Goal: Contribute content: Contribute content

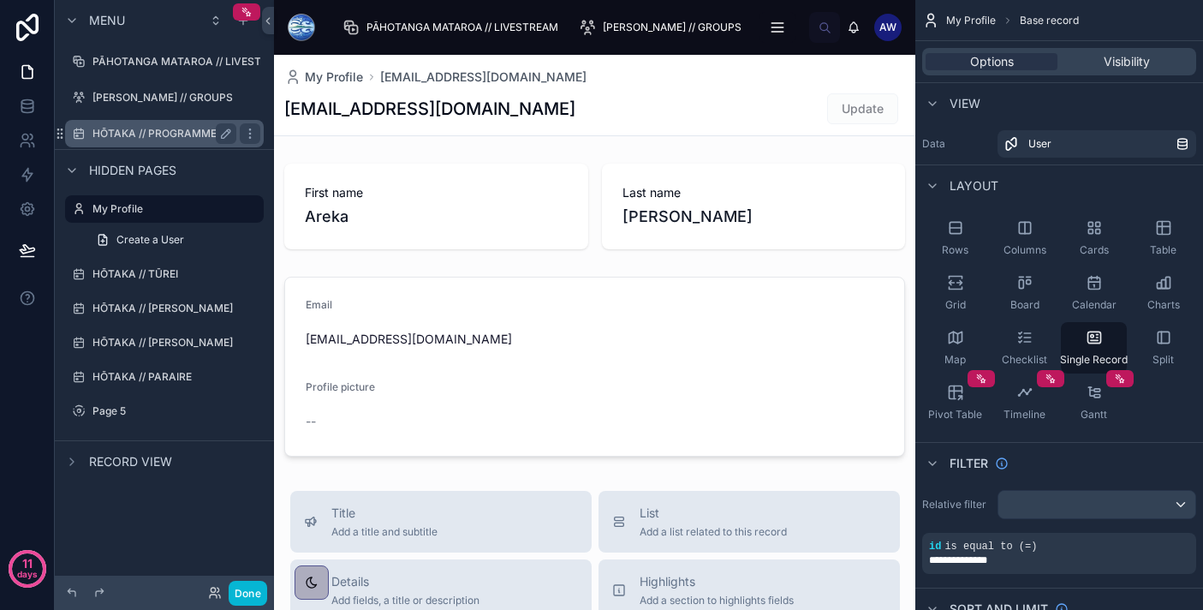
click at [152, 125] on div "HŌTAKA // PROGRAMME" at bounding box center [164, 133] width 144 height 21
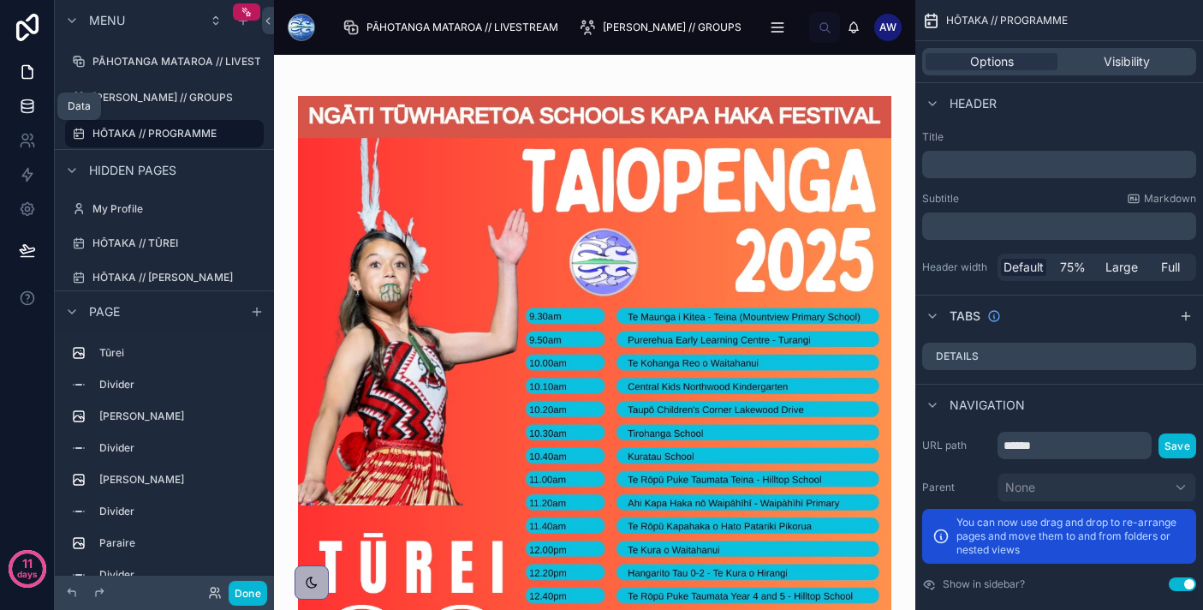
click at [27, 105] on icon at bounding box center [27, 106] width 17 height 17
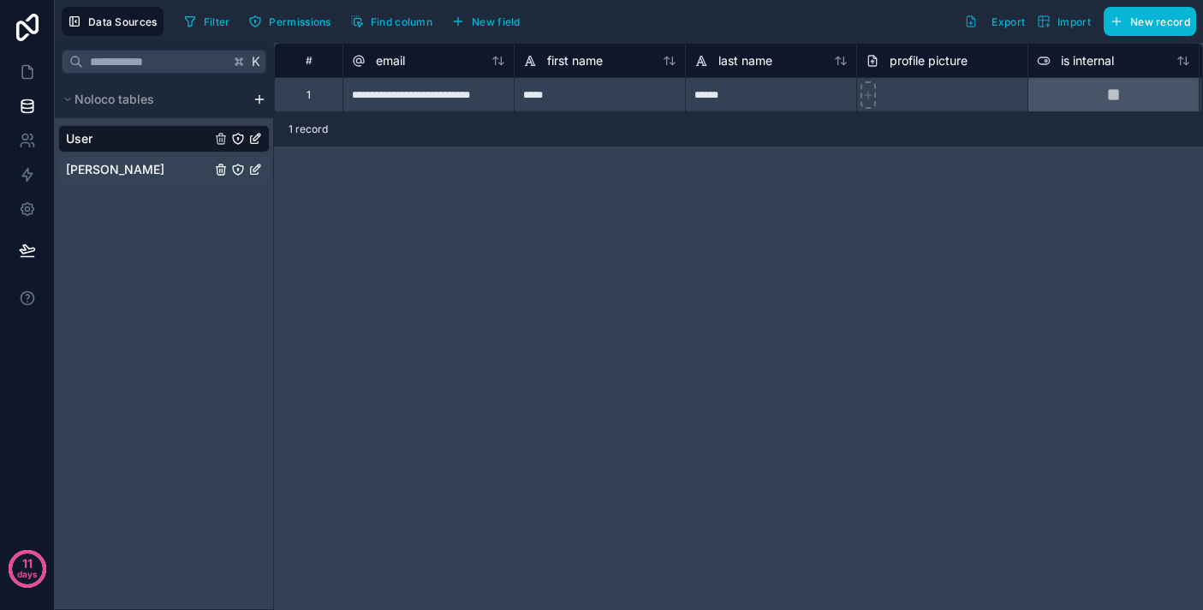
click at [117, 175] on span "[PERSON_NAME]" at bounding box center [115, 169] width 98 height 17
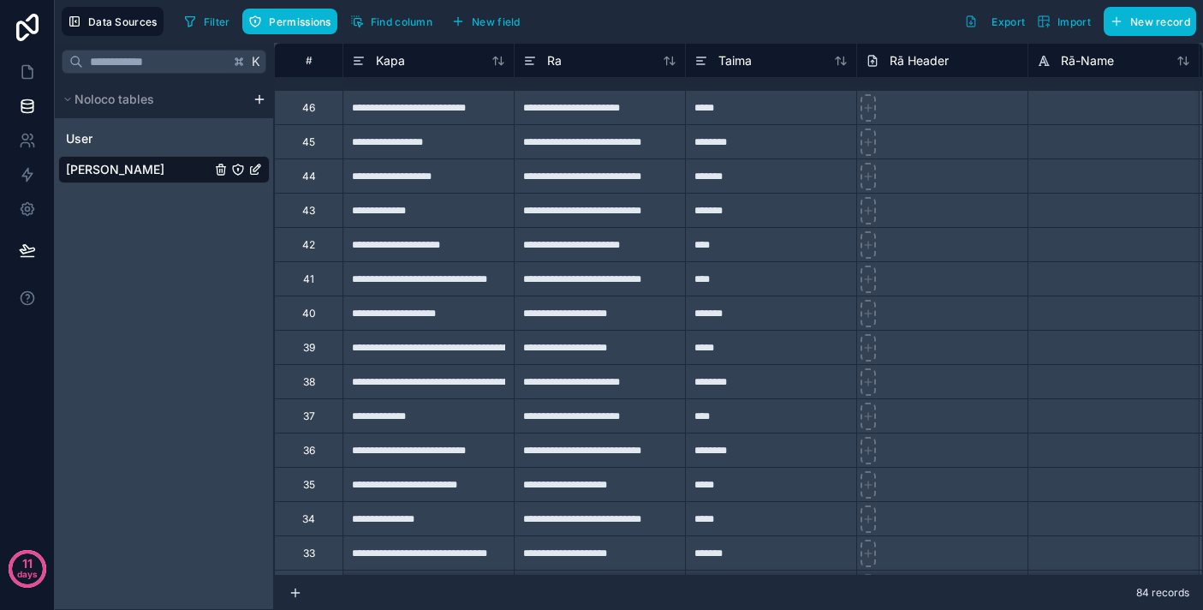
scroll to position [2380, 0]
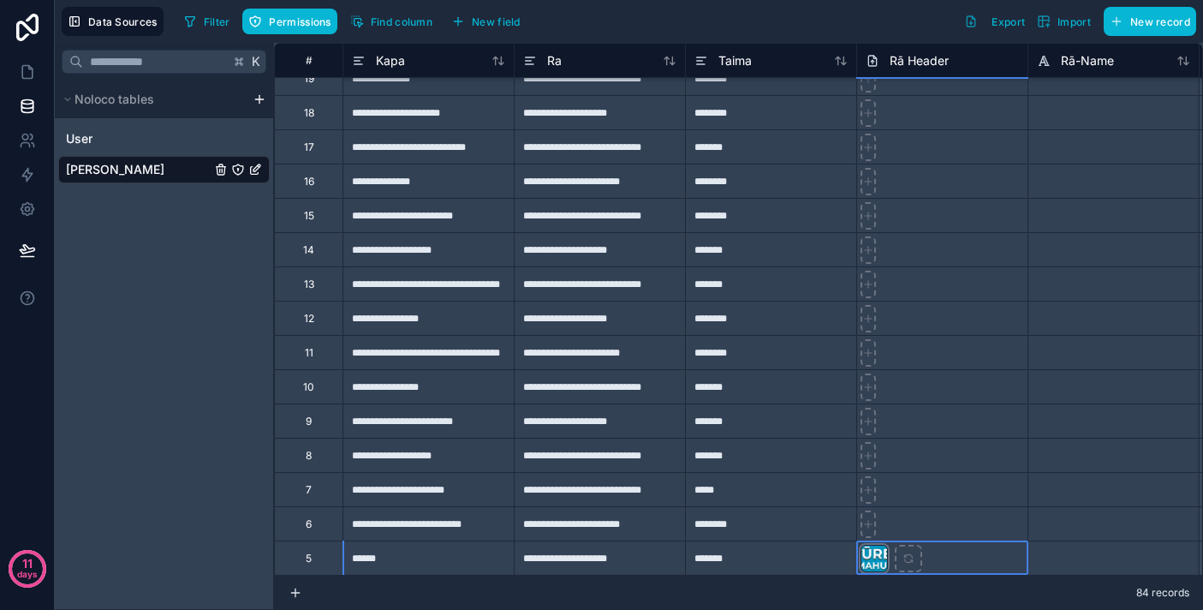
click at [874, 563] on div at bounding box center [874, 558] width 27 height 27
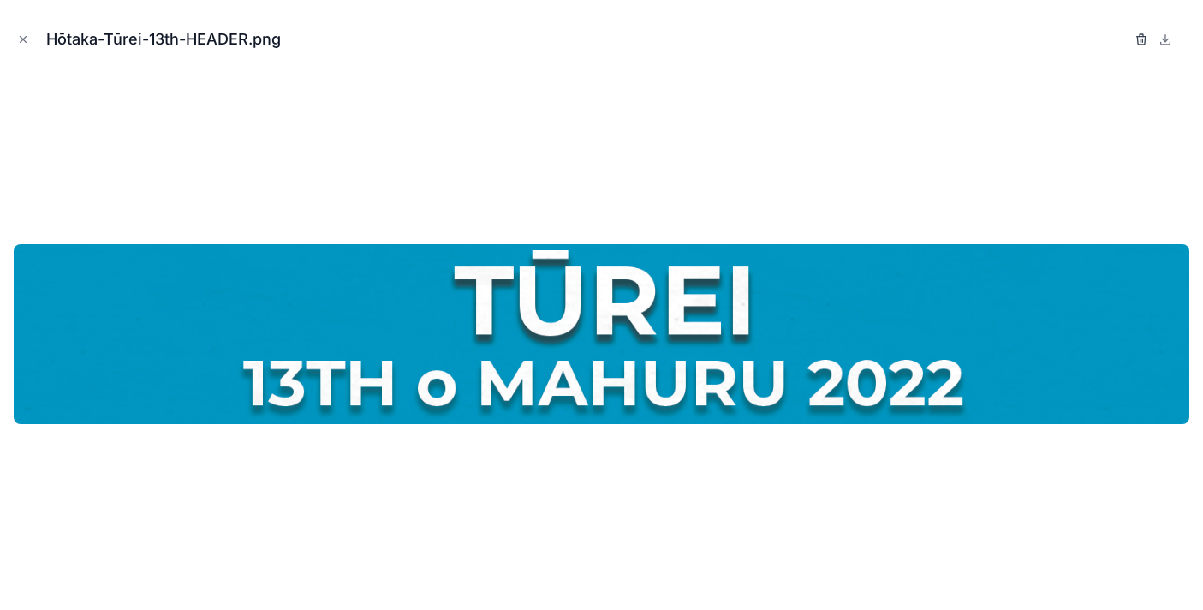
click at [1145, 34] on icon "button" at bounding box center [1142, 40] width 14 height 14
click at [1125, 35] on icon "button" at bounding box center [1124, 35] width 3 height 3
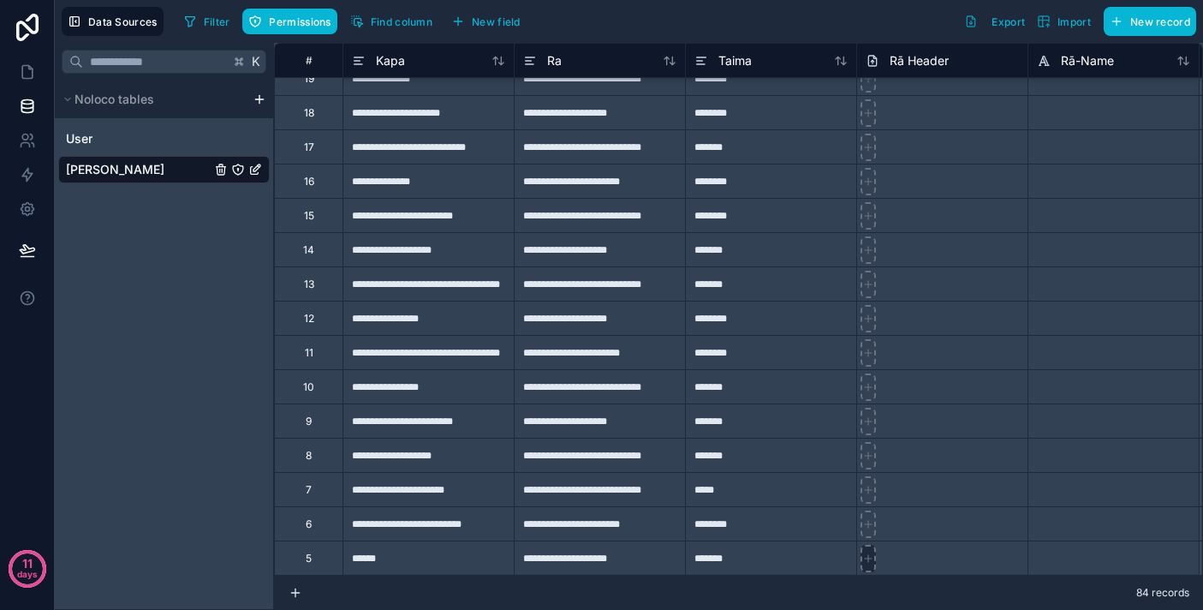
click at [871, 567] on div at bounding box center [868, 558] width 15 height 27
click at [873, 527] on icon at bounding box center [868, 524] width 12 height 12
type input "**********"
click at [21, 69] on icon at bounding box center [27, 71] width 17 height 17
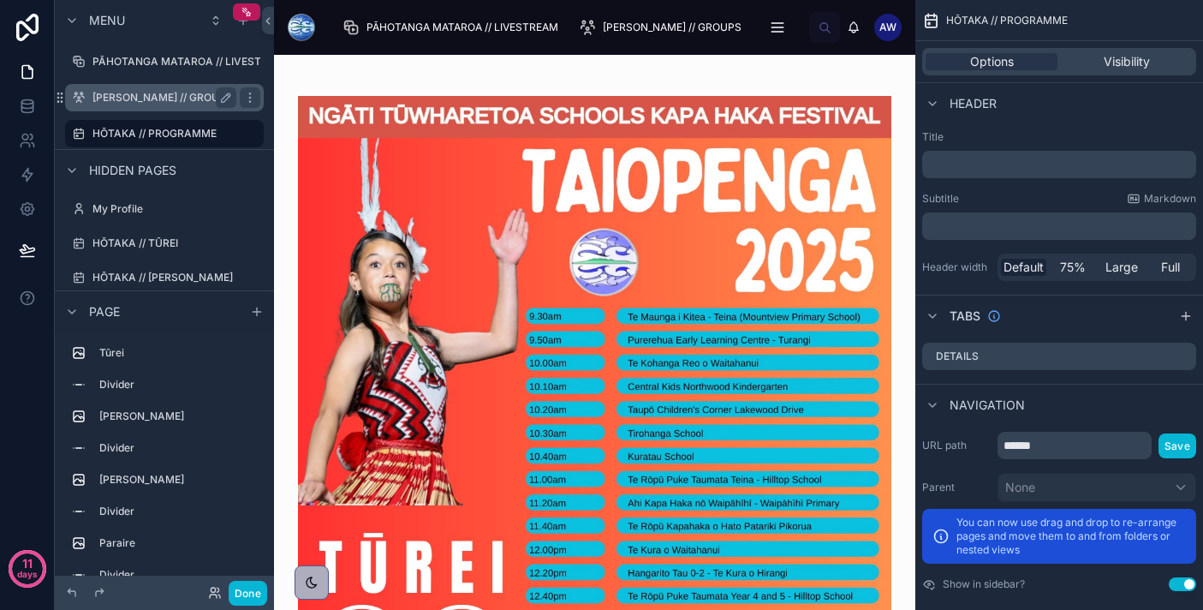
click at [170, 101] on label "[PERSON_NAME] // GROUPS" at bounding box center [162, 98] width 140 height 14
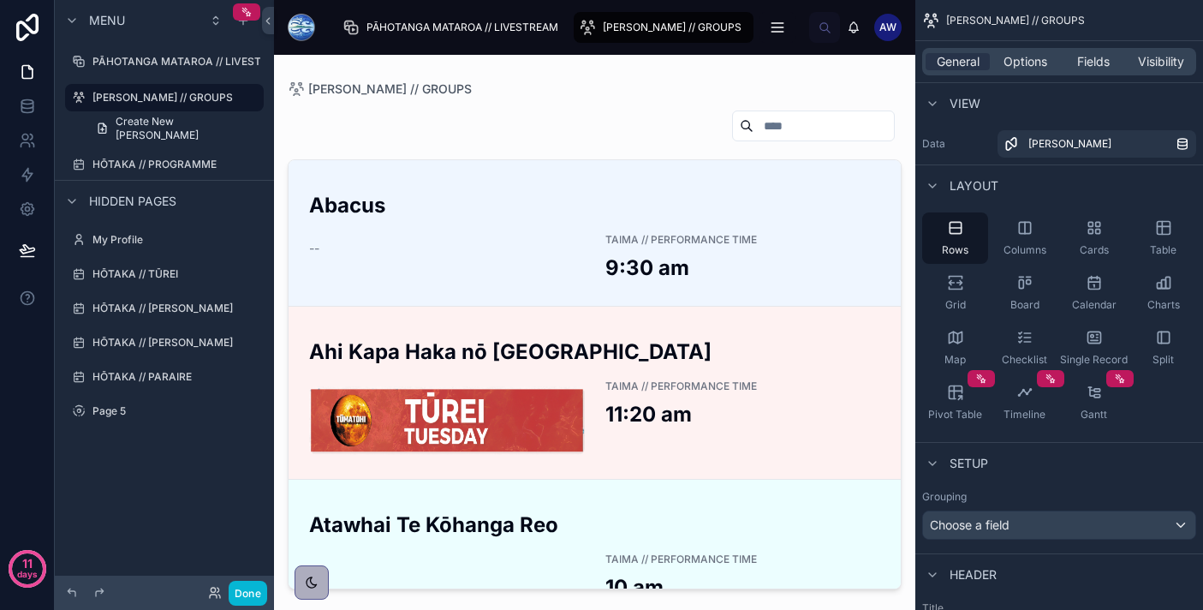
click at [427, 424] on div at bounding box center [594, 322] width 641 height 534
click at [427, 424] on img at bounding box center [447, 420] width 276 height 69
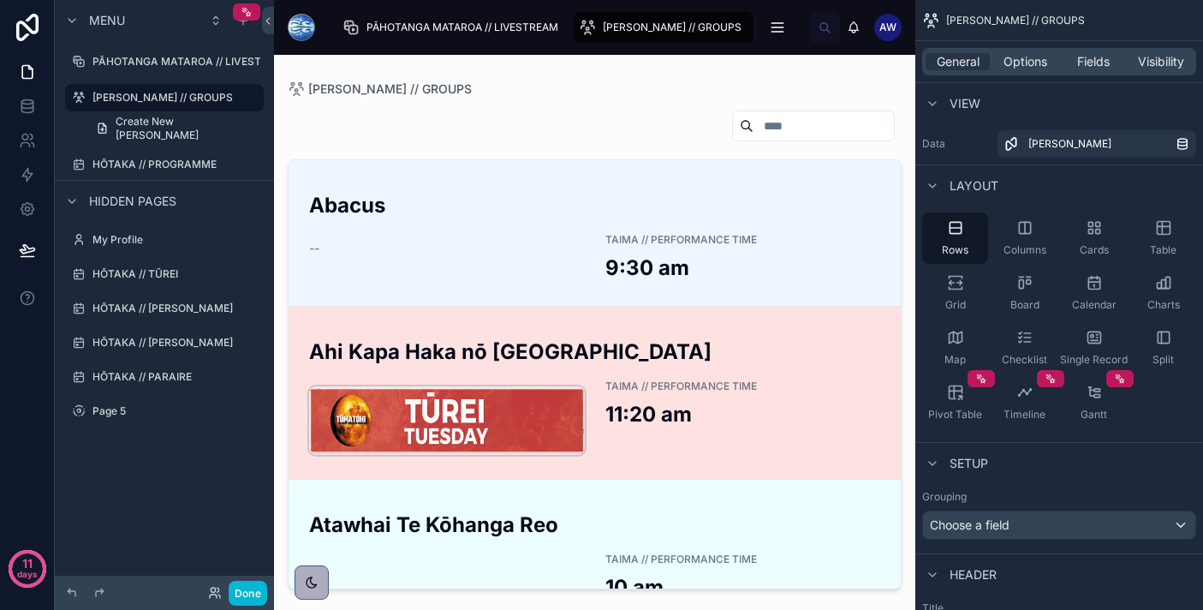
click at [534, 420] on img at bounding box center [447, 420] width 276 height 69
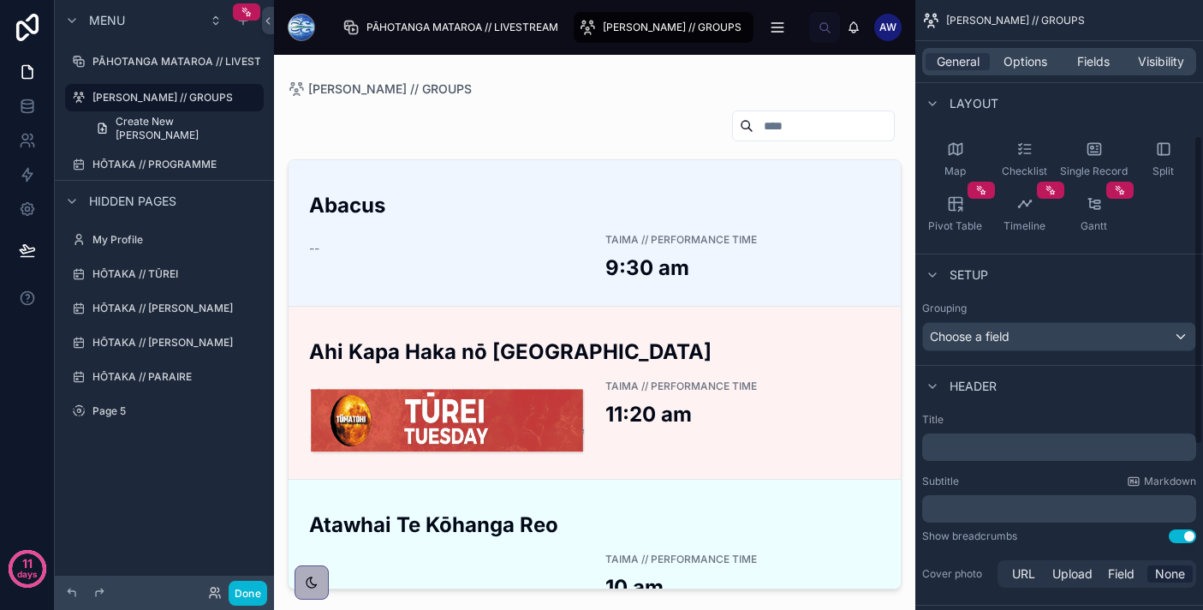
scroll to position [298, 0]
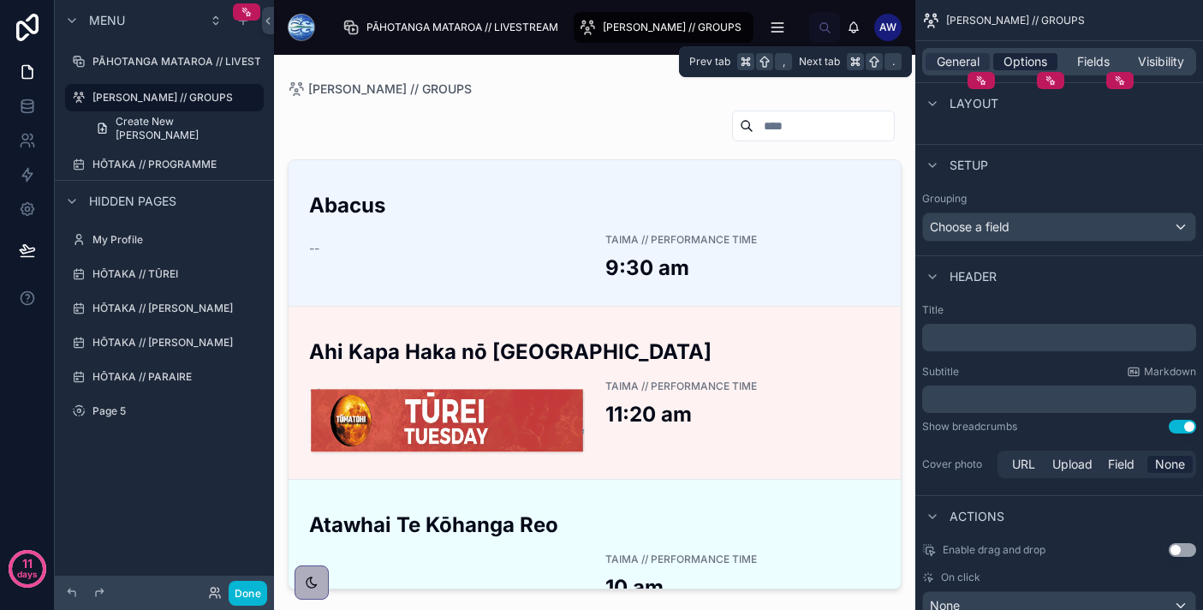
click at [1037, 66] on span "Options" at bounding box center [1026, 61] width 44 height 17
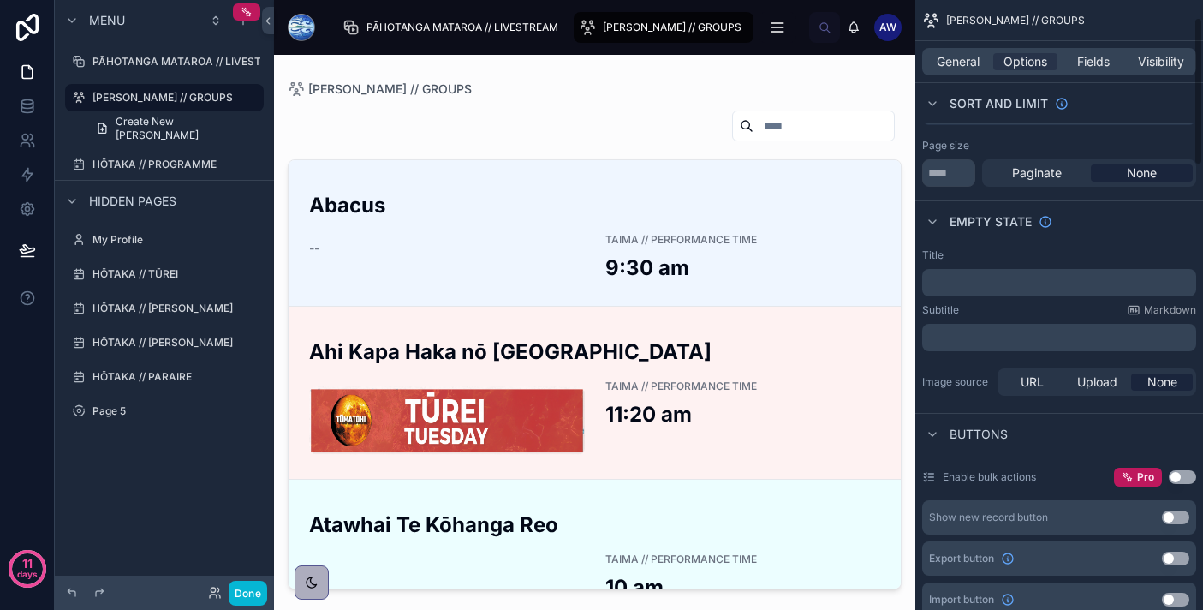
scroll to position [74, 0]
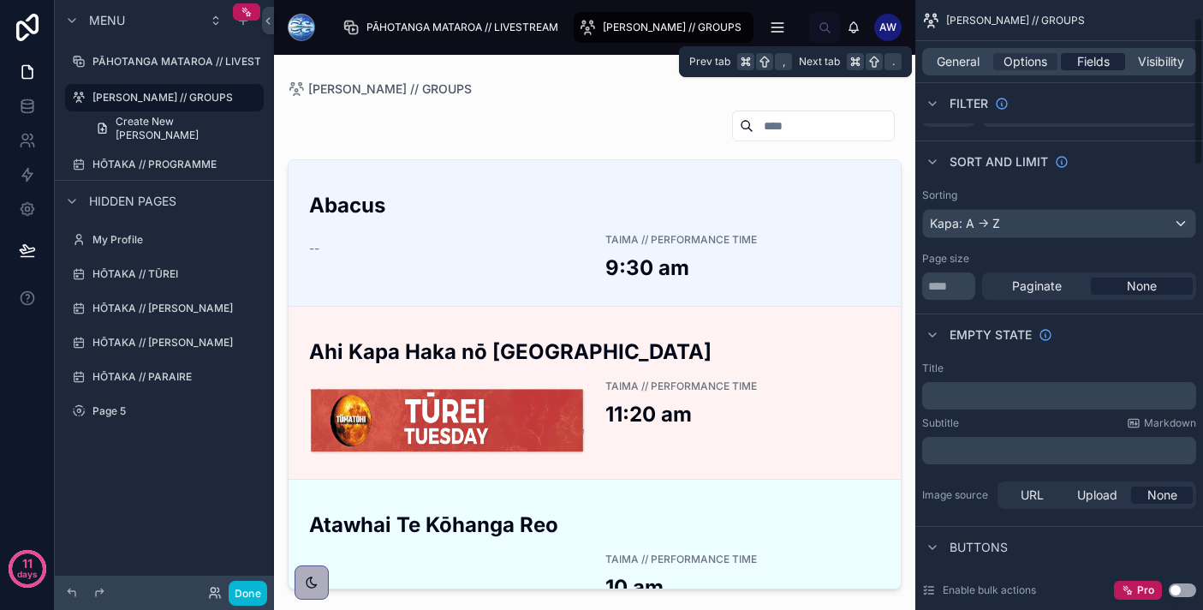
click at [1084, 53] on span "Fields" at bounding box center [1093, 61] width 33 height 17
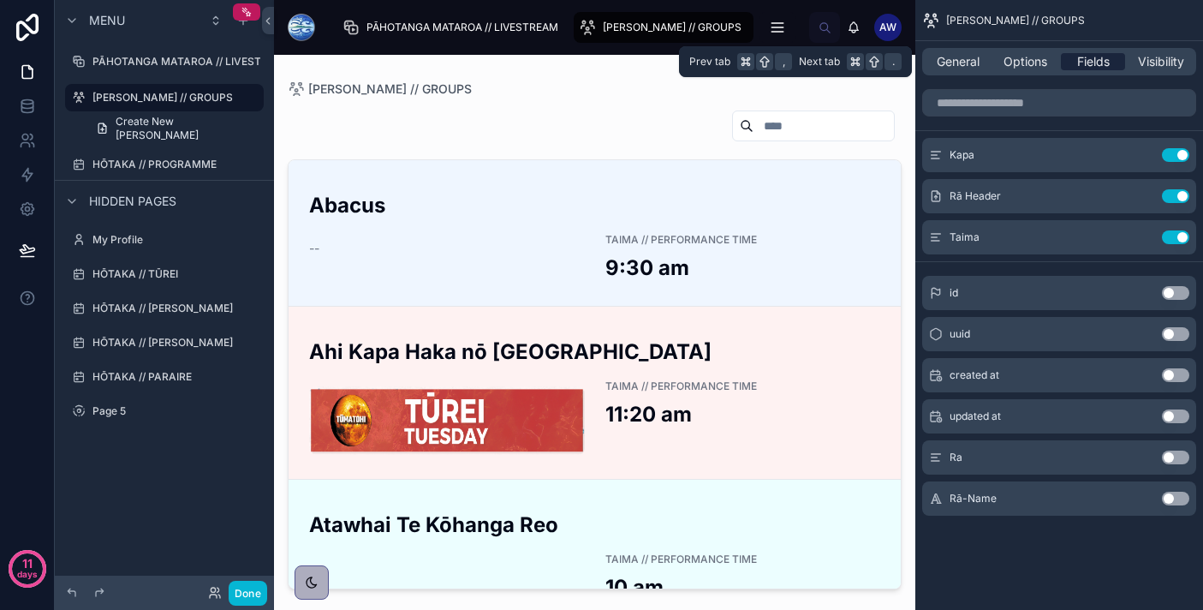
scroll to position [0, 0]
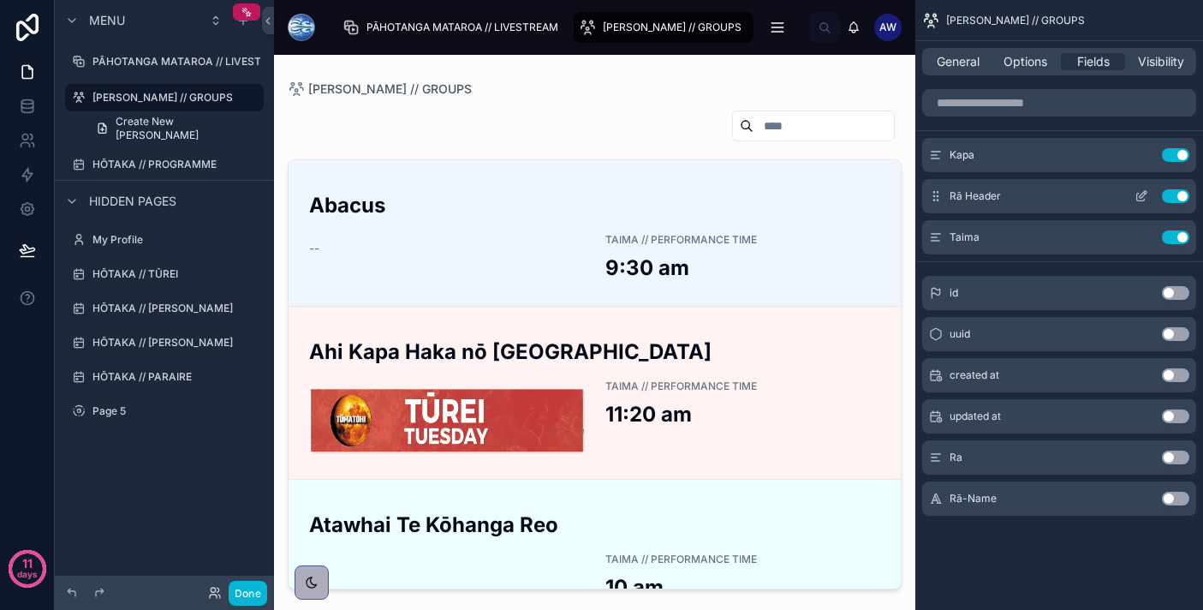
click at [1068, 193] on div "Rā Header Use setting" at bounding box center [1059, 196] width 274 height 34
click at [1141, 194] on icon "scrollable content" at bounding box center [1142, 196] width 14 height 14
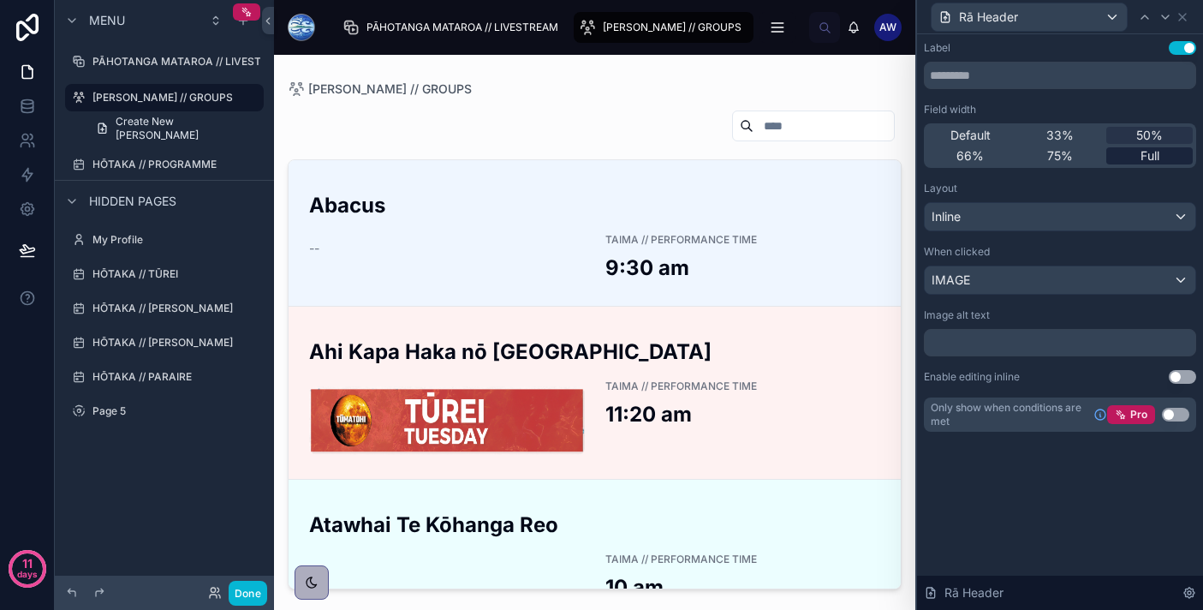
click at [1141, 158] on span "Full" at bounding box center [1150, 155] width 19 height 17
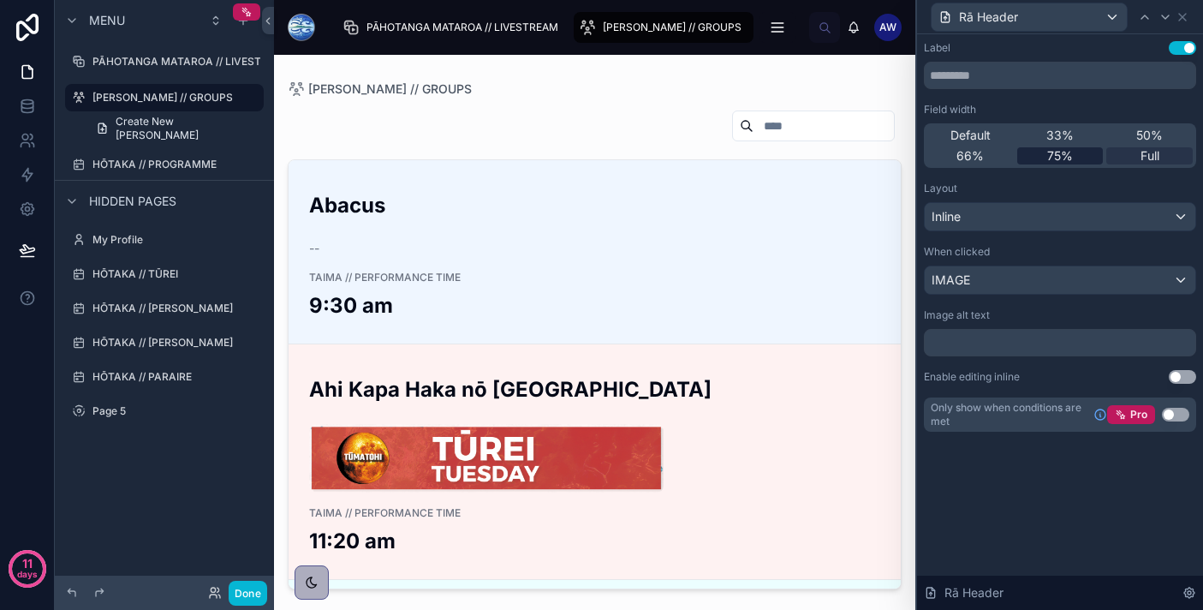
click at [1080, 159] on div "75%" at bounding box center [1060, 155] width 86 height 17
click at [992, 158] on div "66%" at bounding box center [970, 155] width 86 height 17
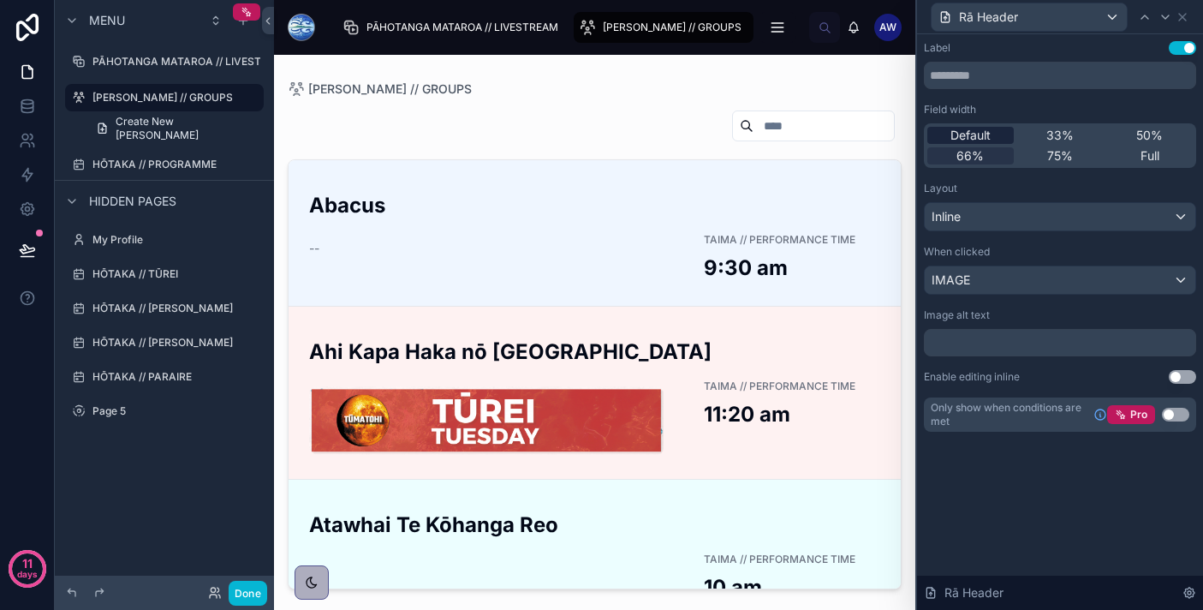
click at [986, 141] on span "Default" at bounding box center [970, 135] width 40 height 17
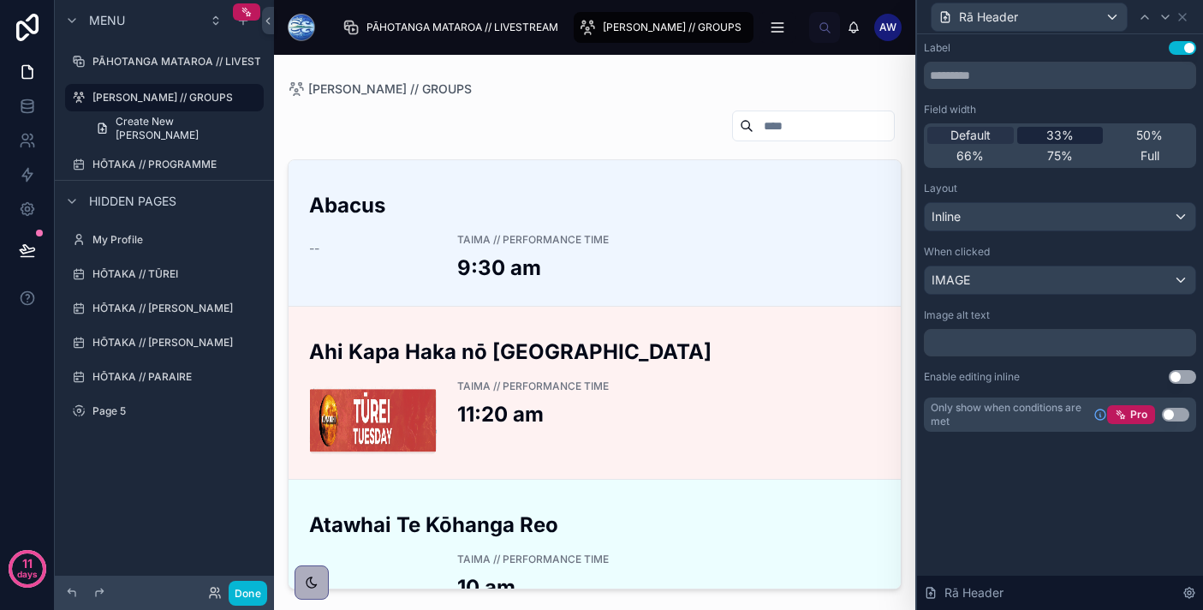
click at [1052, 139] on span "33%" at bounding box center [1059, 135] width 27 height 17
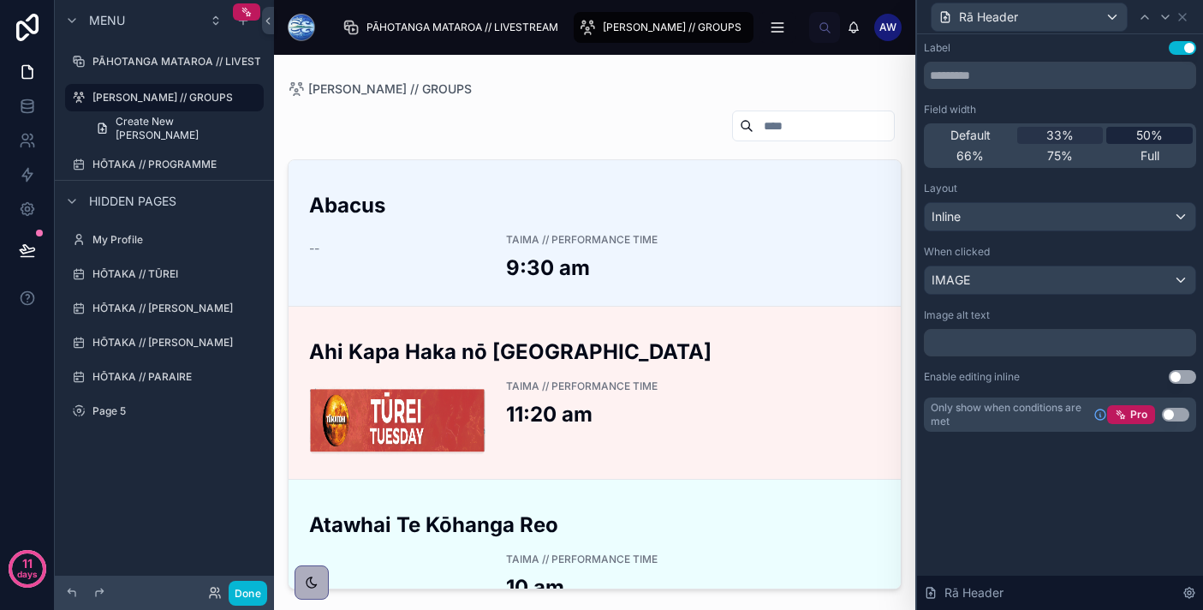
click at [1130, 133] on div "50%" at bounding box center [1149, 135] width 86 height 17
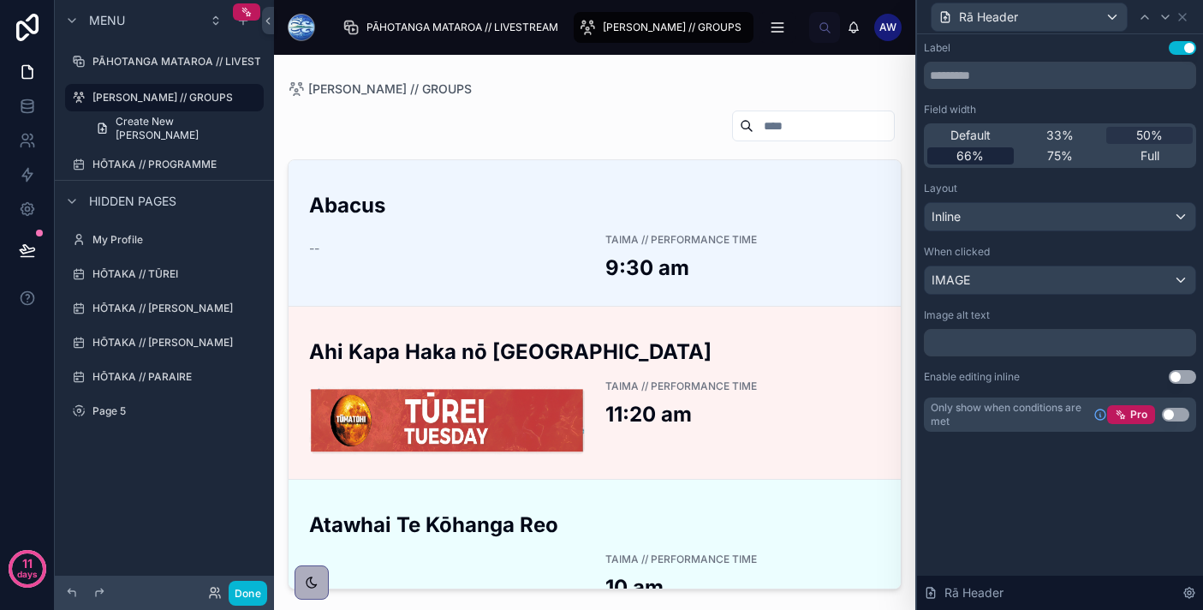
click at [988, 157] on div "66%" at bounding box center [970, 155] width 86 height 17
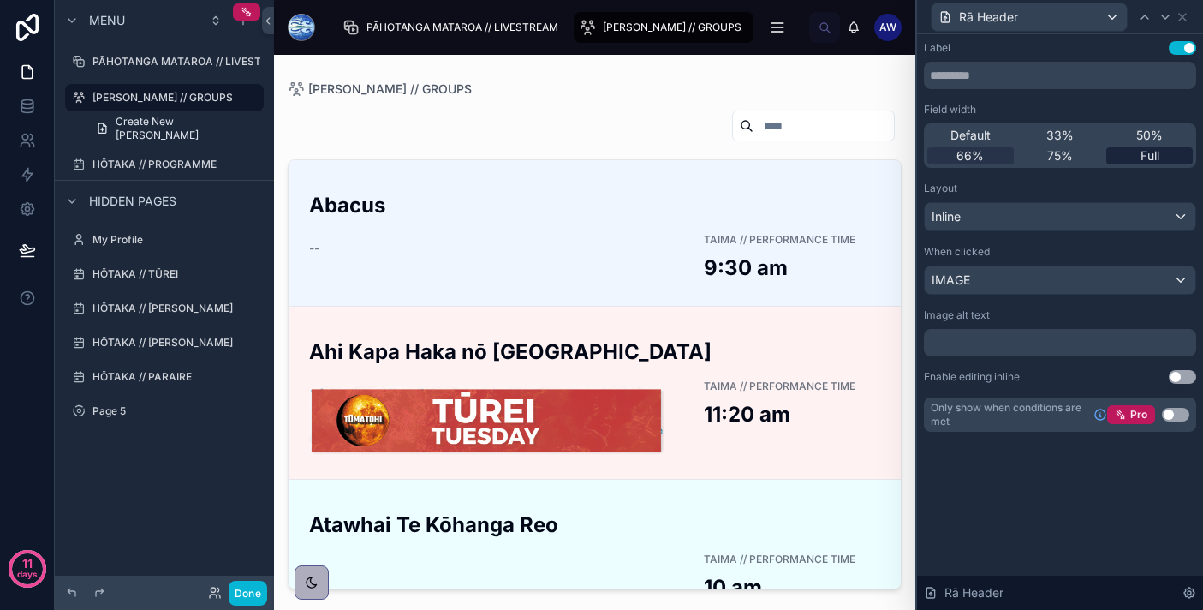
click at [1145, 151] on span "Full" at bounding box center [1150, 155] width 19 height 17
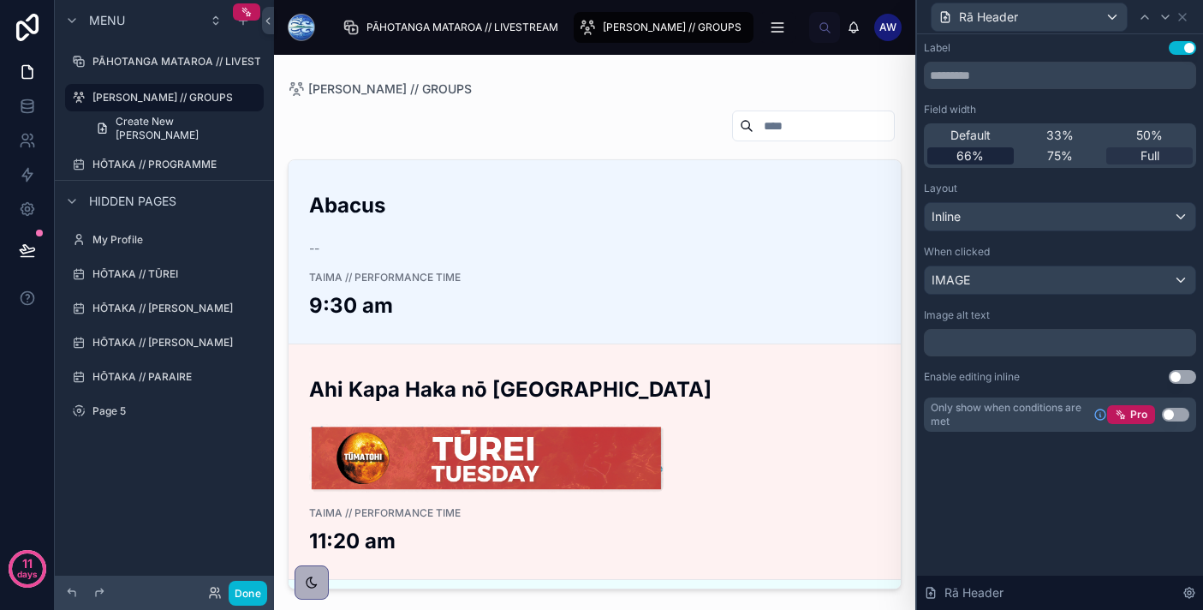
click at [992, 156] on div "66%" at bounding box center [970, 155] width 86 height 17
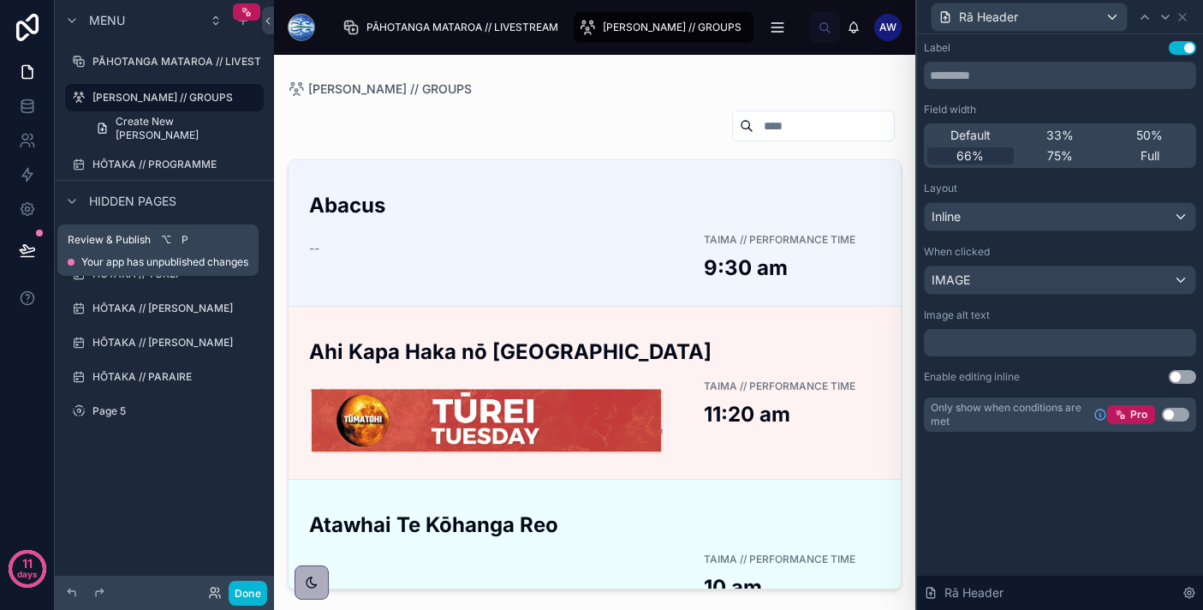
click at [29, 259] on button at bounding box center [28, 250] width 38 height 48
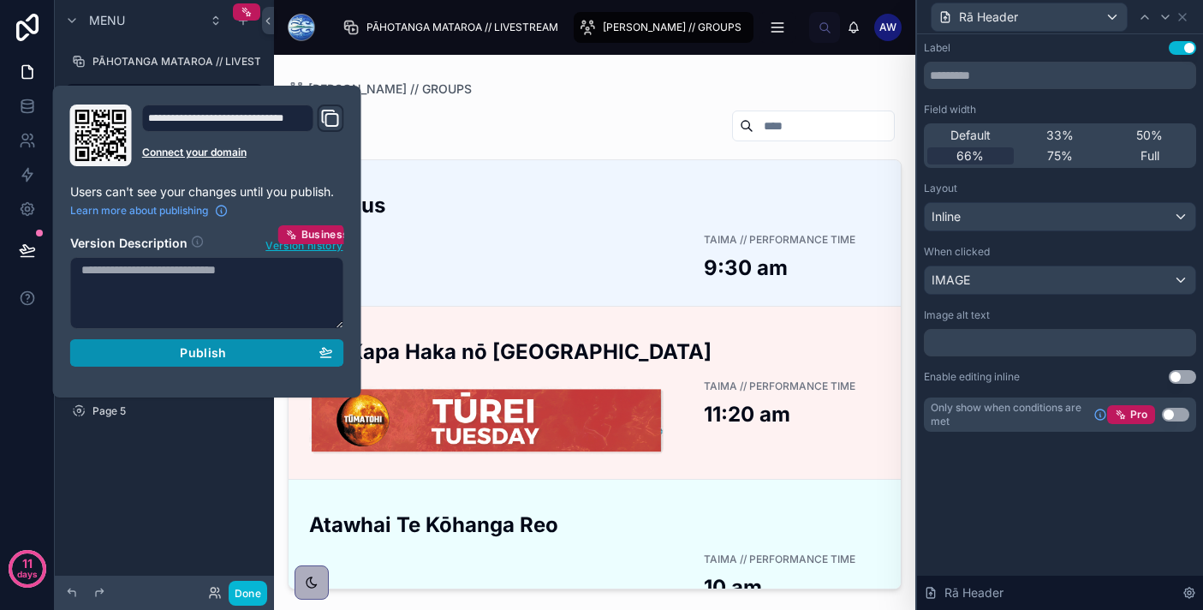
click at [256, 359] on div "Publish" at bounding box center [207, 352] width 252 height 15
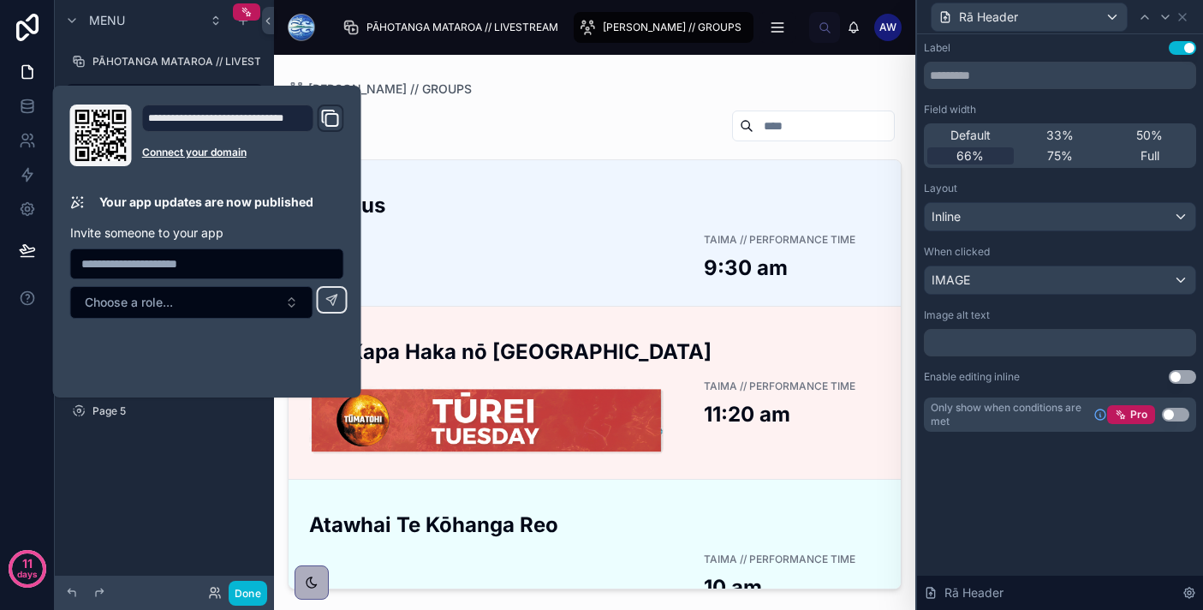
click at [335, 112] on button "Domain and Custom Link" at bounding box center [330, 118] width 21 height 24
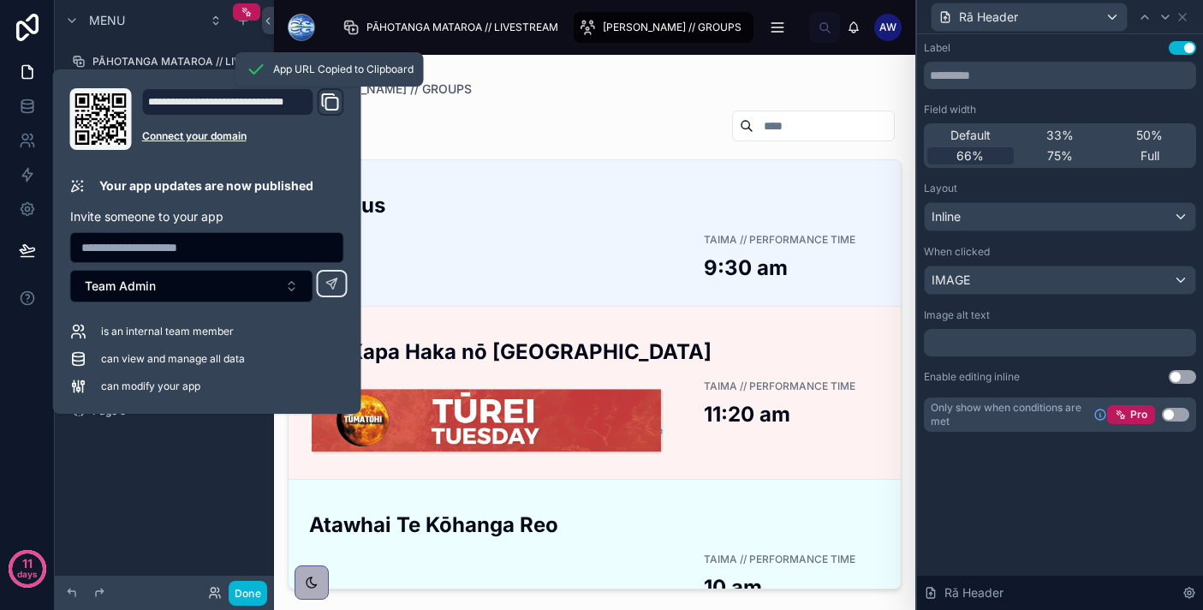
click at [335, 112] on button "Domain and Custom Link" at bounding box center [330, 102] width 21 height 24
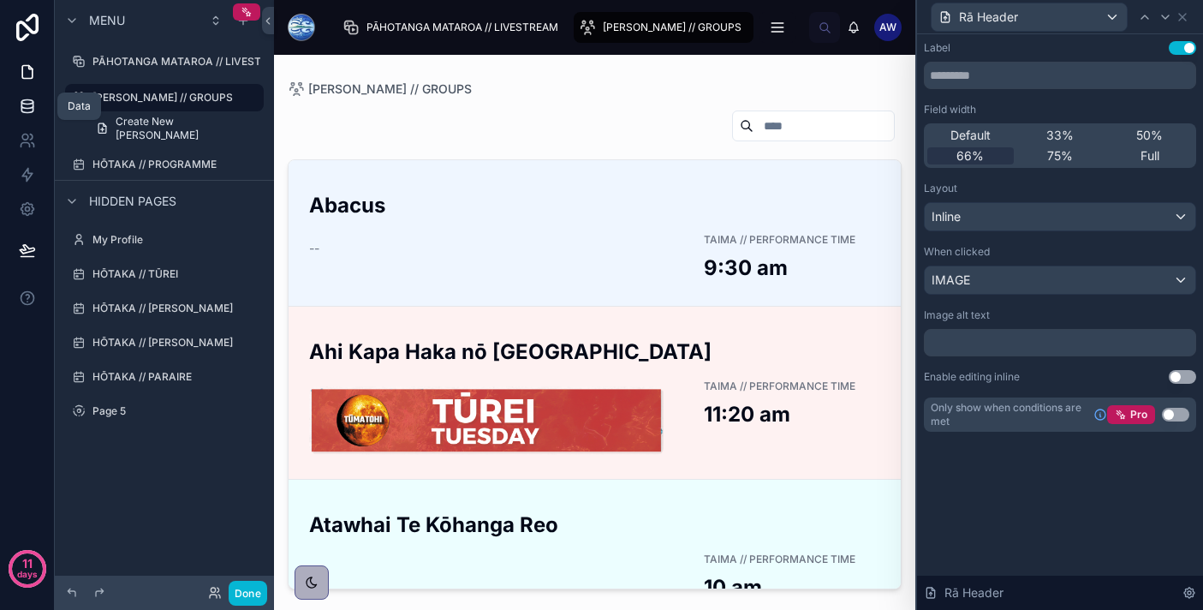
click at [38, 104] on link at bounding box center [27, 106] width 54 height 34
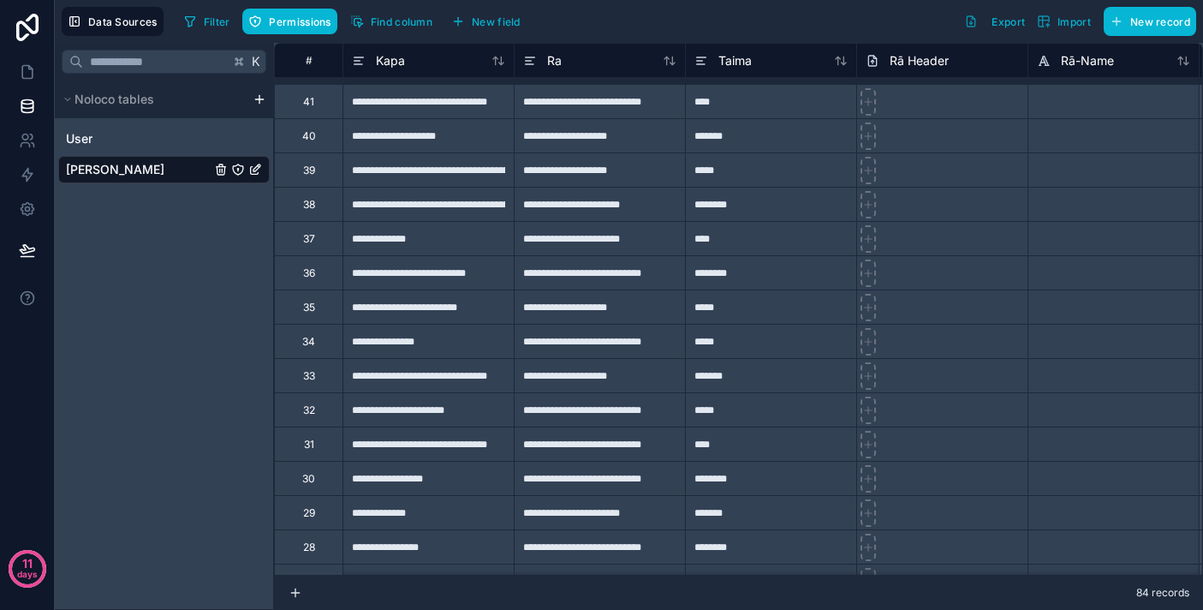
scroll to position [2380, 0]
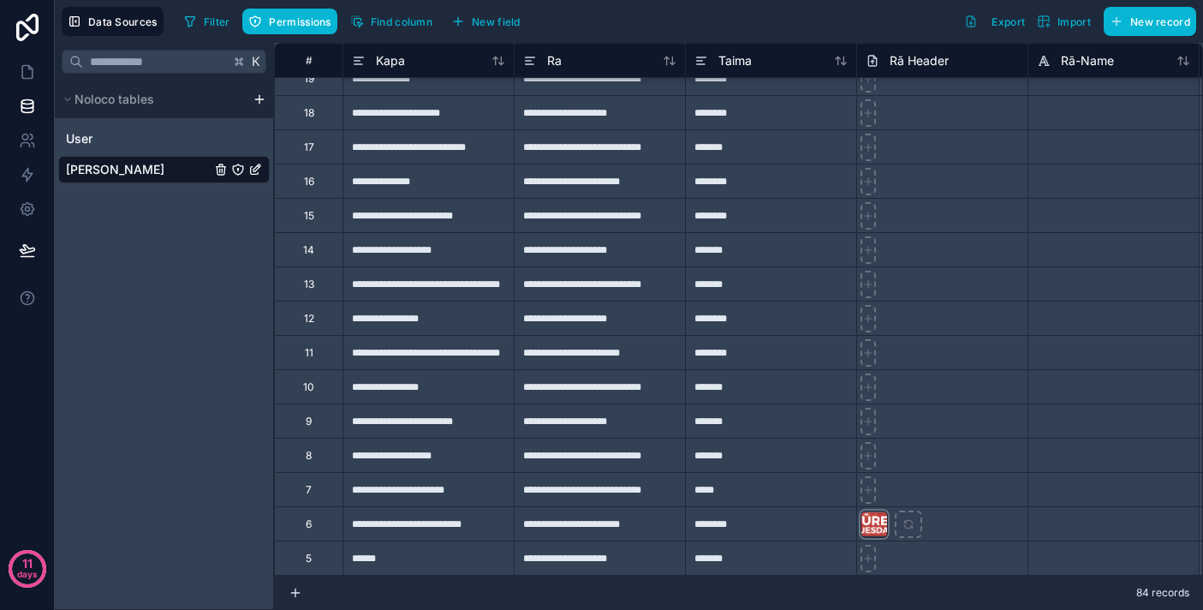
click at [875, 528] on div at bounding box center [874, 523] width 27 height 27
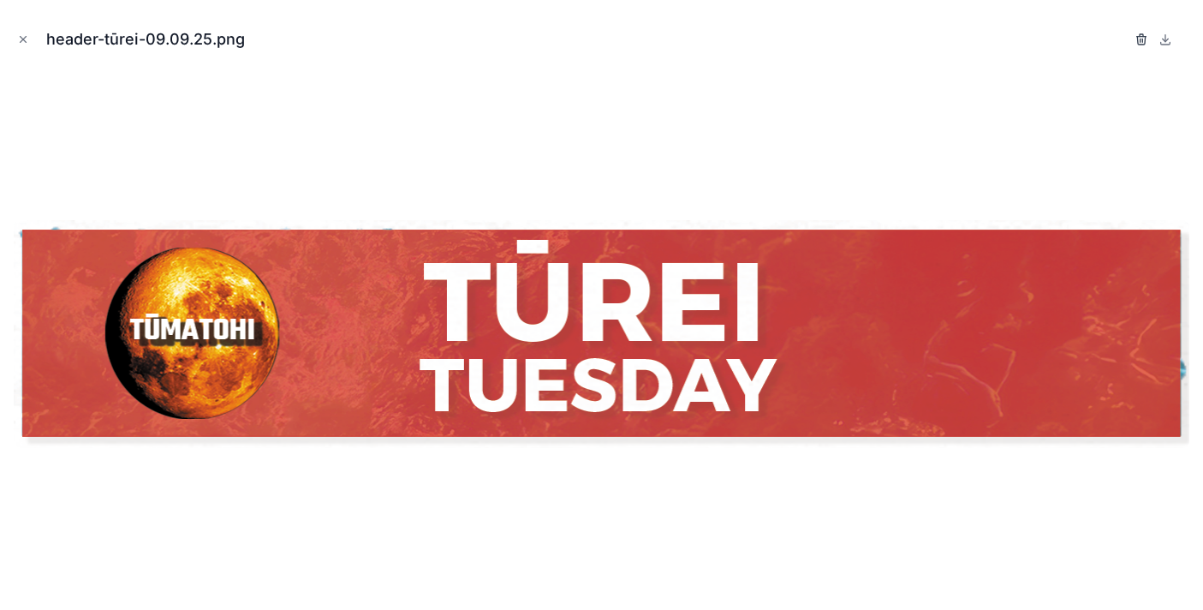
click at [1140, 35] on icon "button" at bounding box center [1141, 35] width 3 height 3
click at [1128, 37] on icon "button" at bounding box center [1124, 41] width 8 height 8
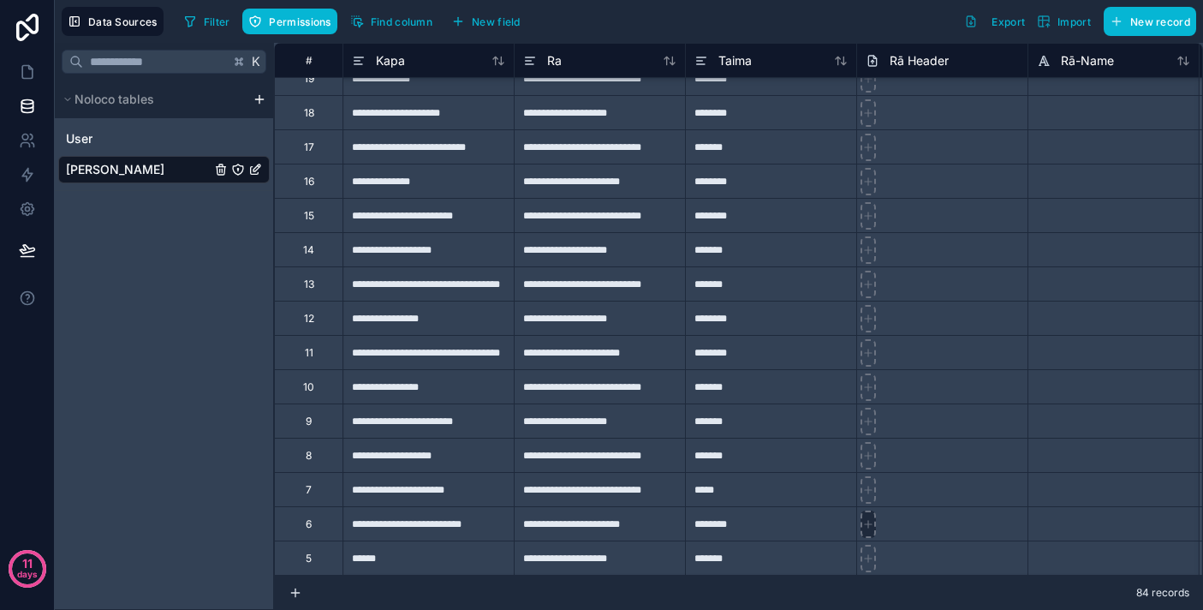
click at [868, 531] on div at bounding box center [868, 523] width 15 height 27
type input "**********"
click at [38, 80] on link at bounding box center [27, 72] width 54 height 34
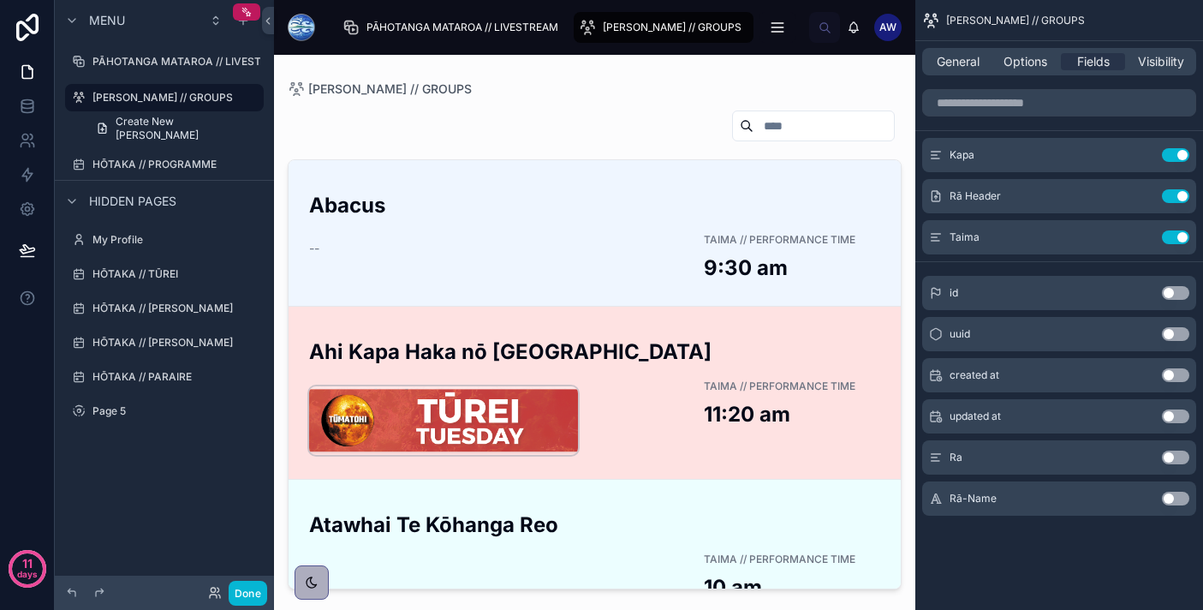
click at [539, 405] on img at bounding box center [443, 420] width 269 height 69
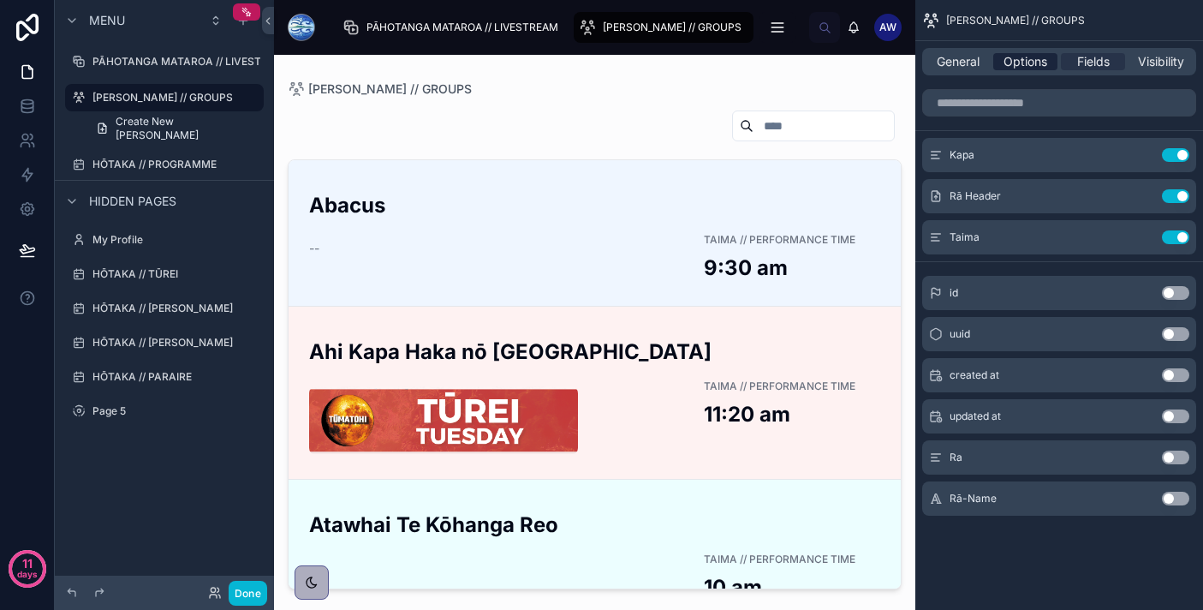
click at [1030, 60] on span "Options" at bounding box center [1026, 61] width 44 height 17
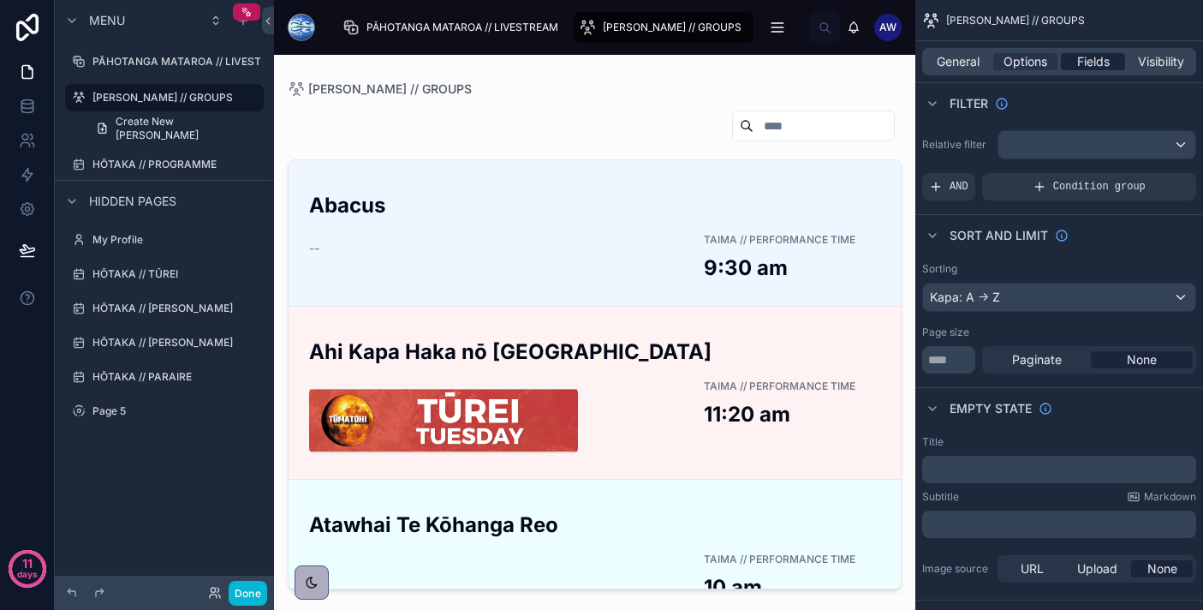
click at [1097, 63] on span "Fields" at bounding box center [1093, 61] width 33 height 17
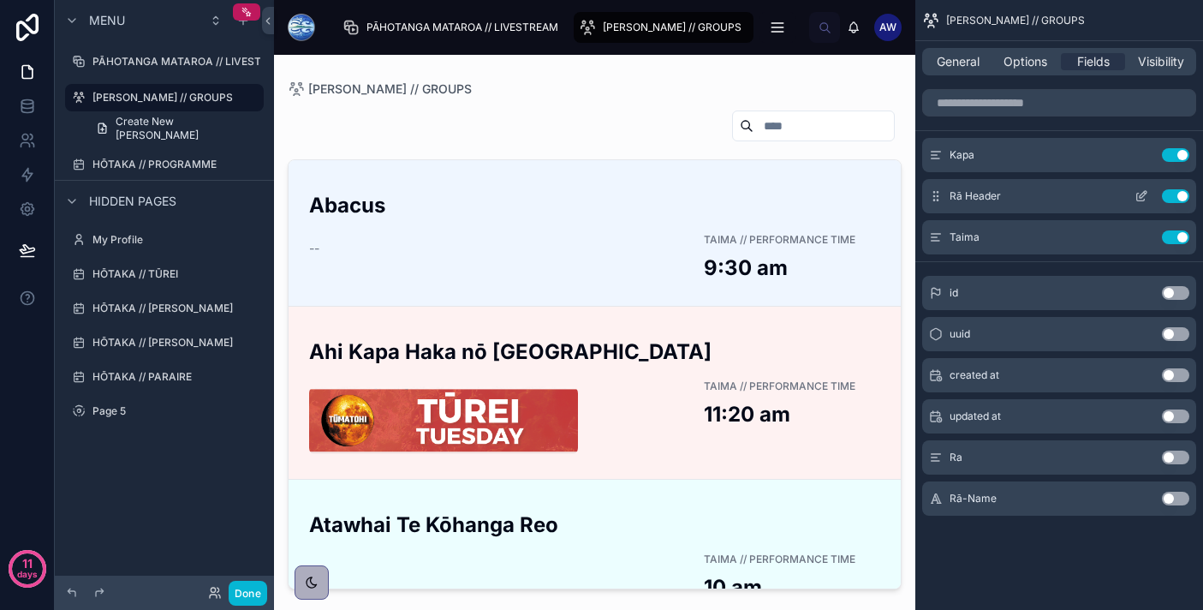
click at [1142, 198] on icon "scrollable content" at bounding box center [1142, 196] width 14 height 14
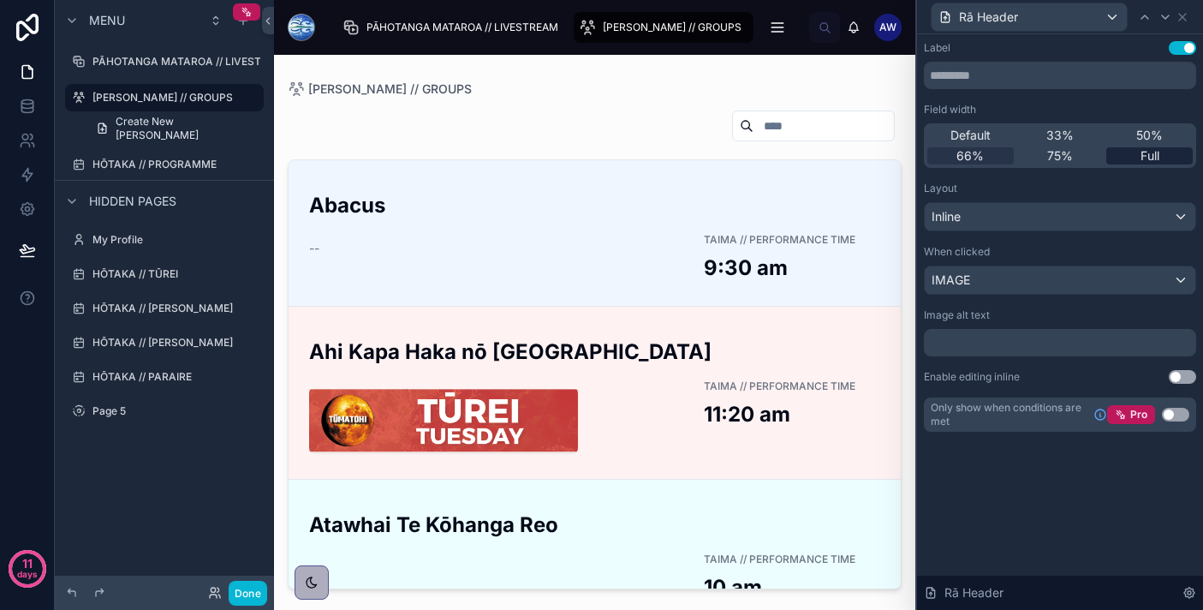
click at [1167, 157] on div "Full" at bounding box center [1149, 155] width 86 height 17
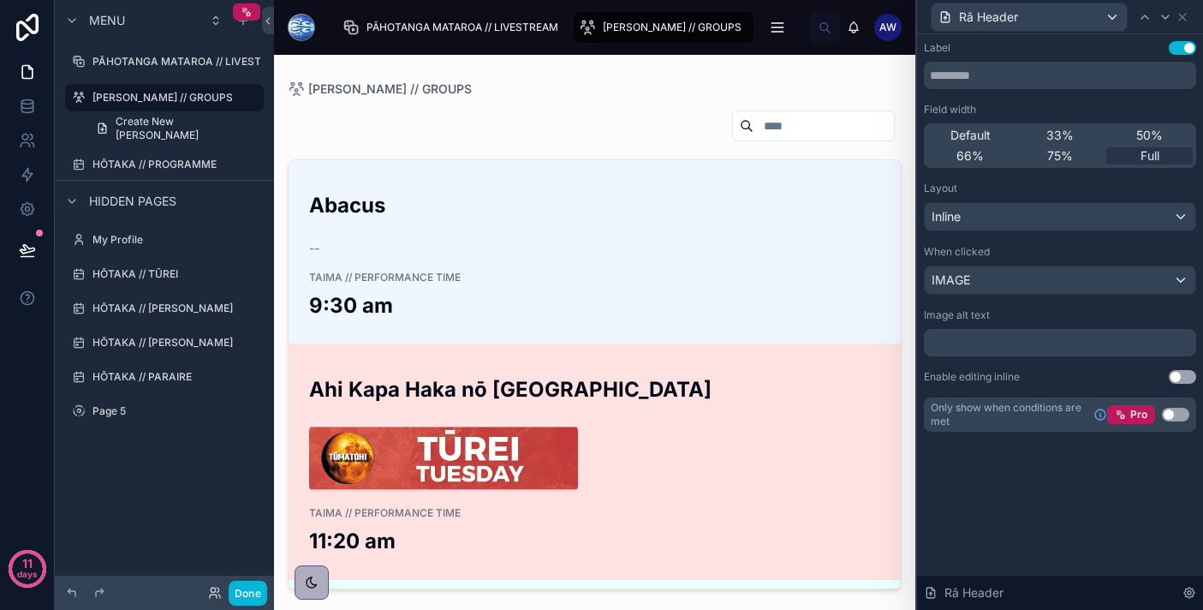
click at [607, 447] on div at bounding box center [594, 458] width 571 height 69
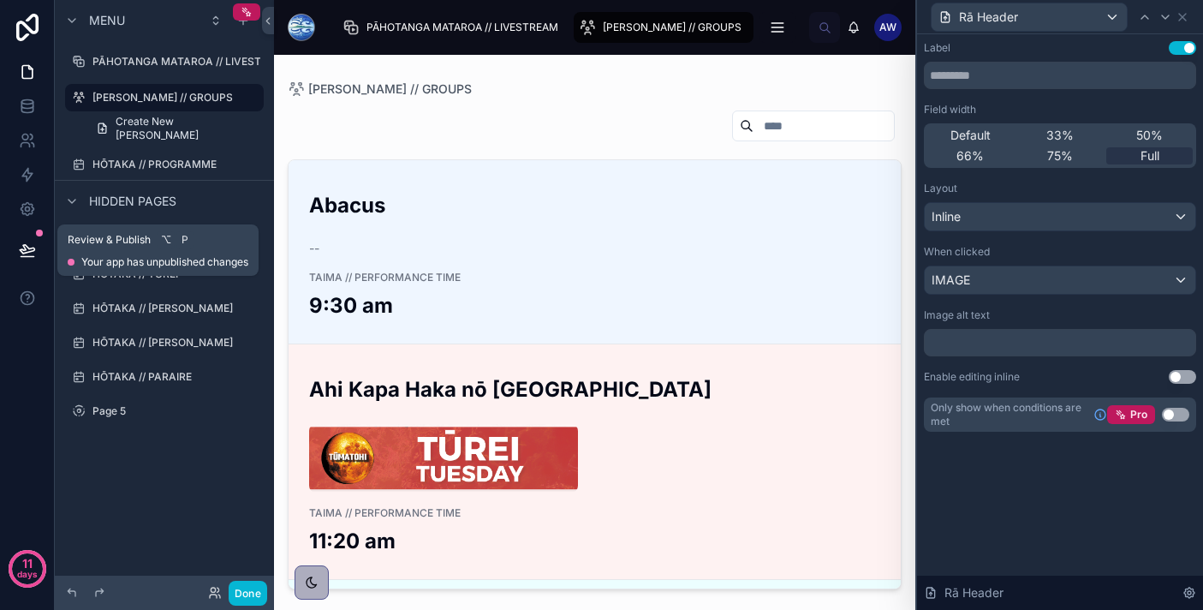
click at [28, 251] on icon at bounding box center [27, 249] width 17 height 17
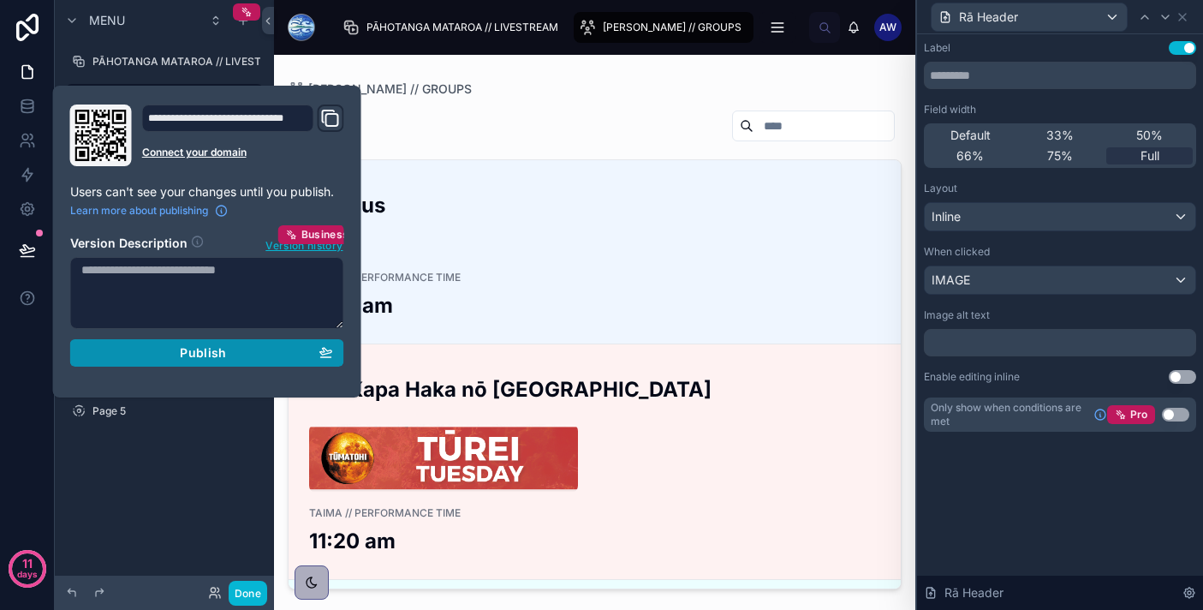
click at [257, 353] on div "Publish" at bounding box center [207, 352] width 252 height 15
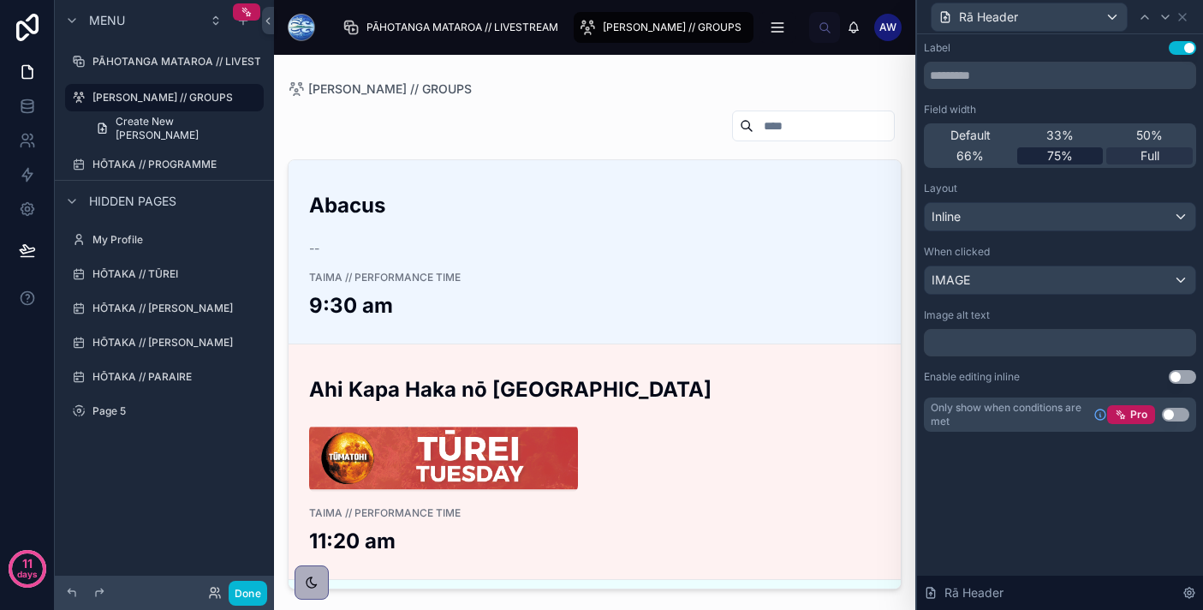
click at [1090, 161] on div "75%" at bounding box center [1060, 155] width 86 height 17
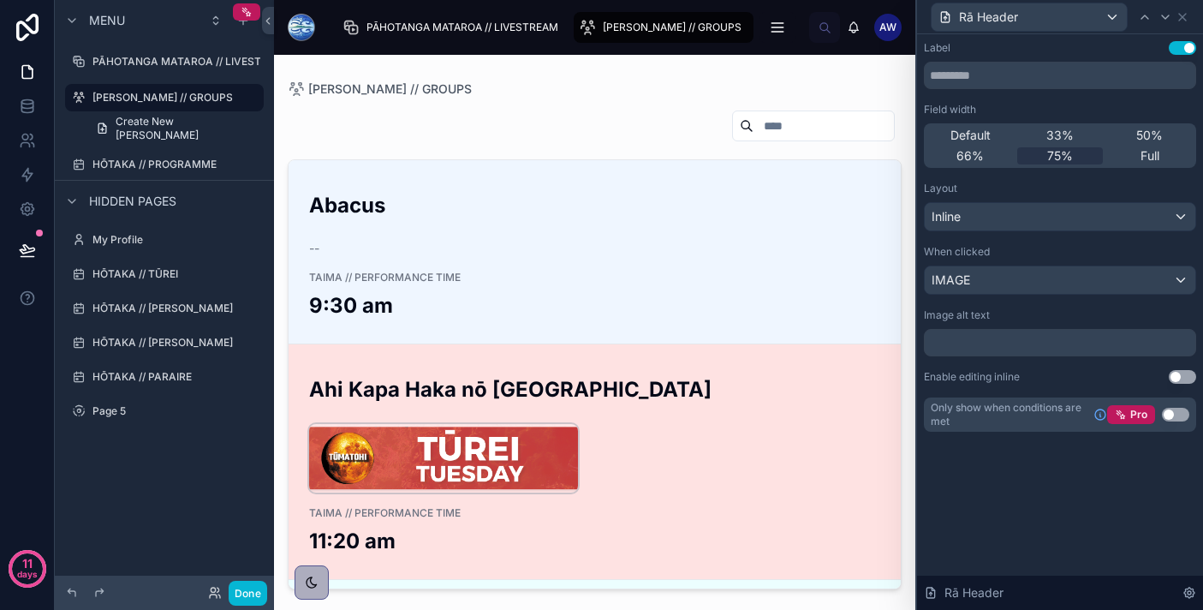
click at [538, 431] on img at bounding box center [443, 458] width 269 height 69
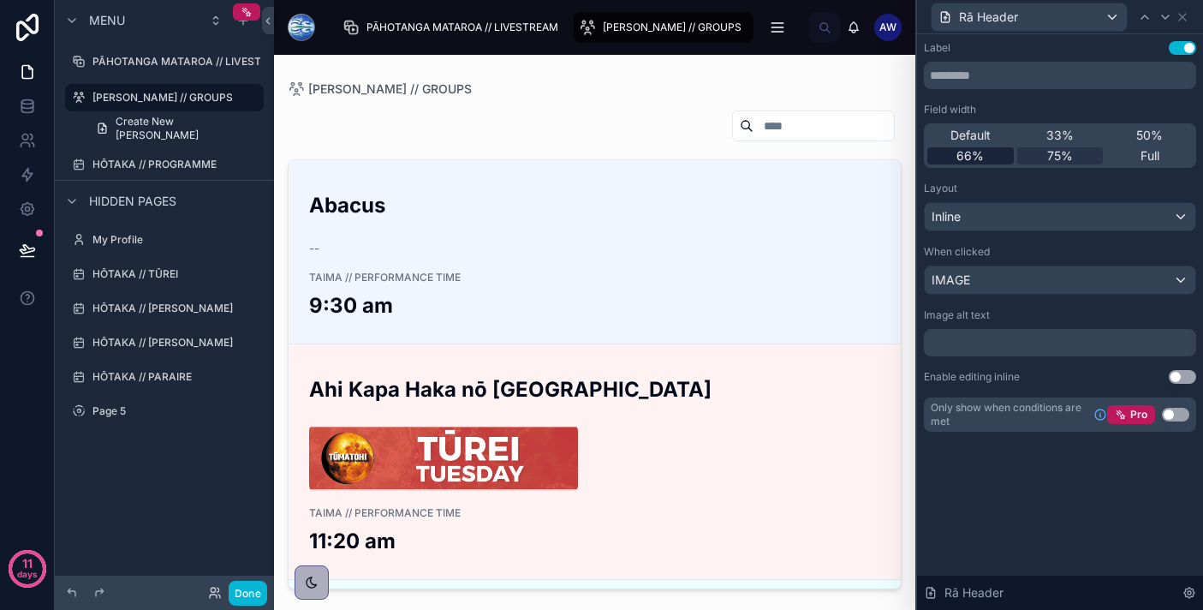
click at [988, 161] on div "66%" at bounding box center [970, 155] width 86 height 17
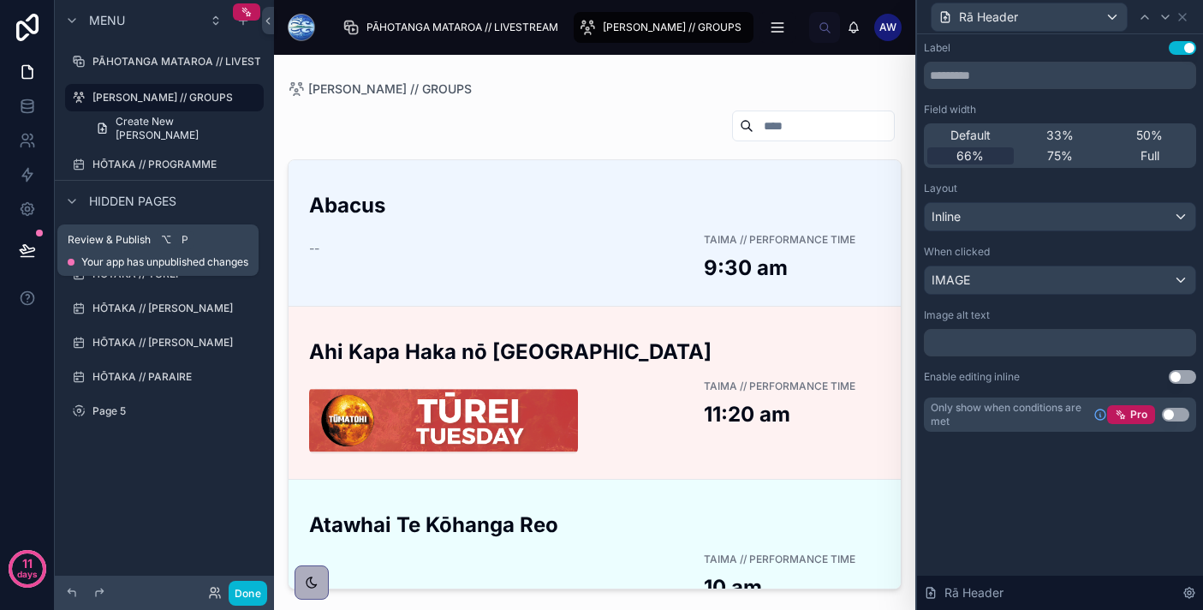
click at [37, 251] on button at bounding box center [28, 250] width 38 height 48
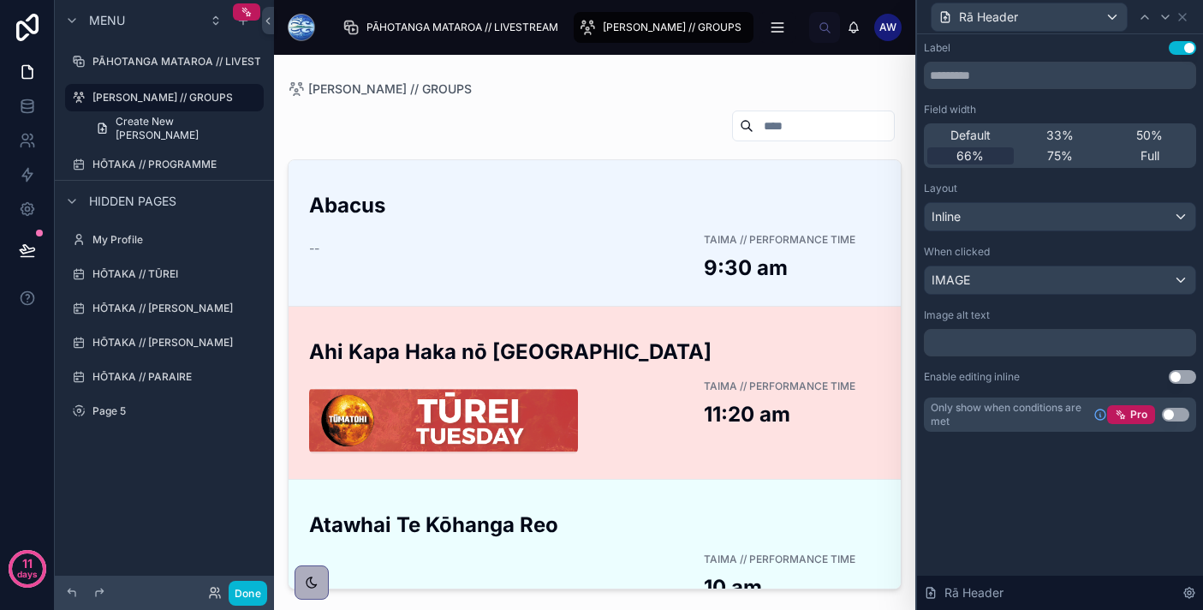
click at [463, 344] on h2 "Ahi Kapa Haka nō [GEOGRAPHIC_DATA]" at bounding box center [594, 351] width 571 height 28
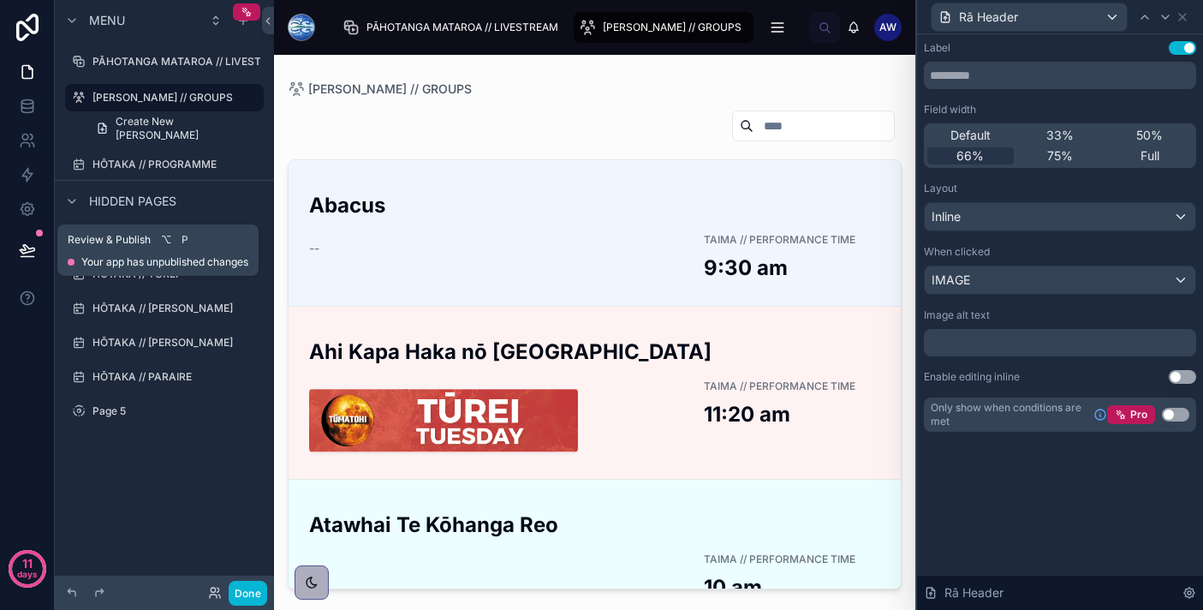
click at [21, 252] on icon at bounding box center [27, 249] width 15 height 9
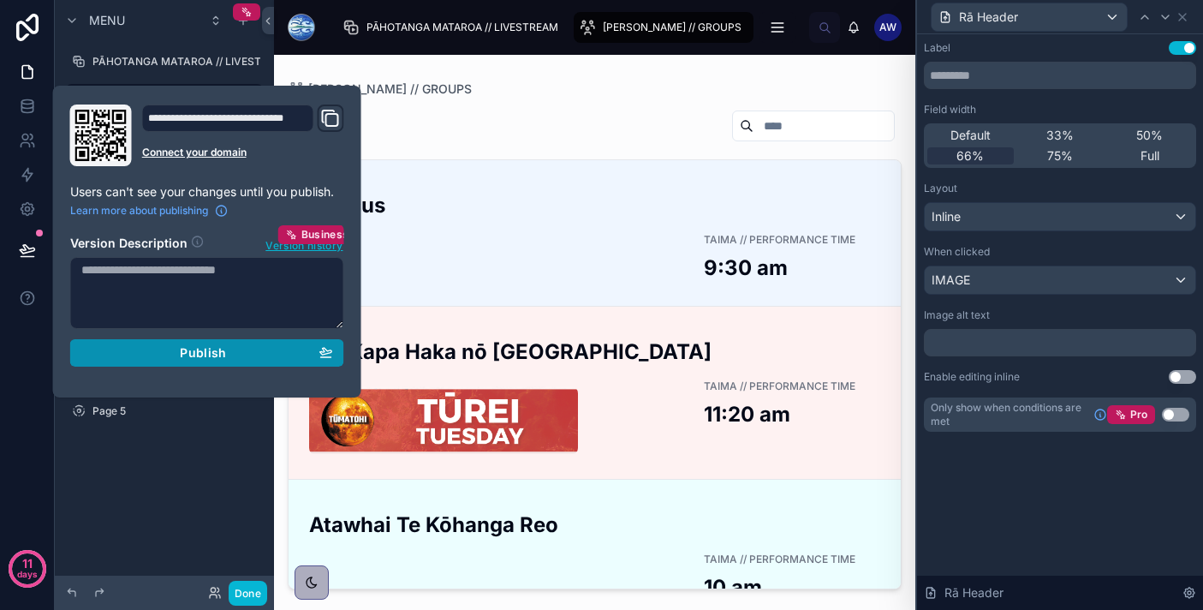
click at [247, 354] on div "Publish" at bounding box center [207, 352] width 252 height 15
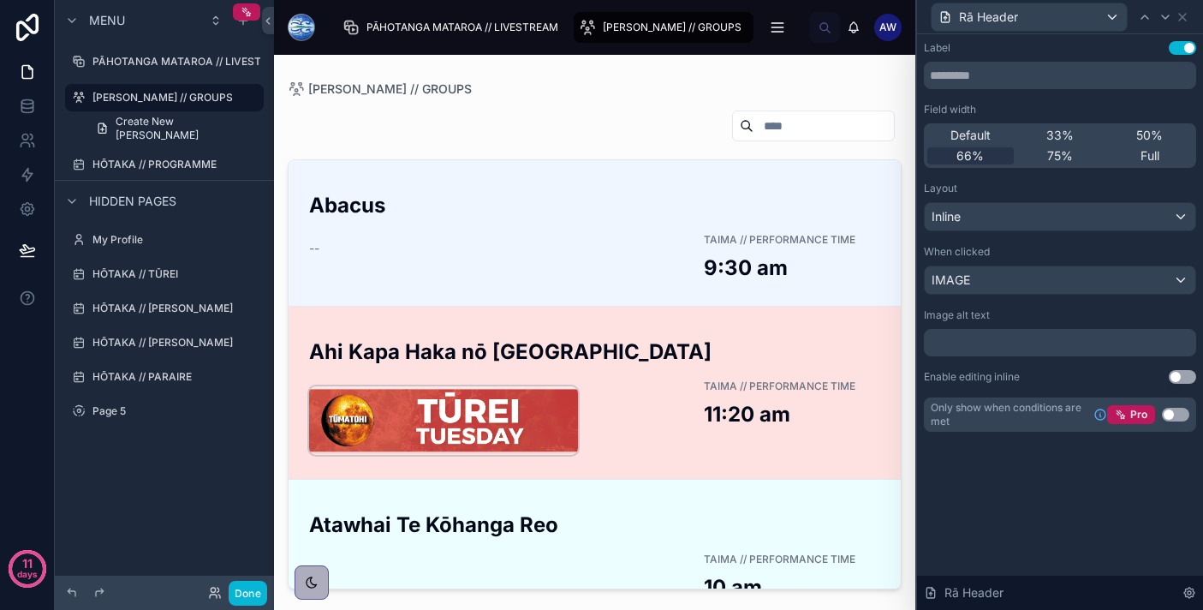
click at [542, 420] on img at bounding box center [443, 420] width 269 height 69
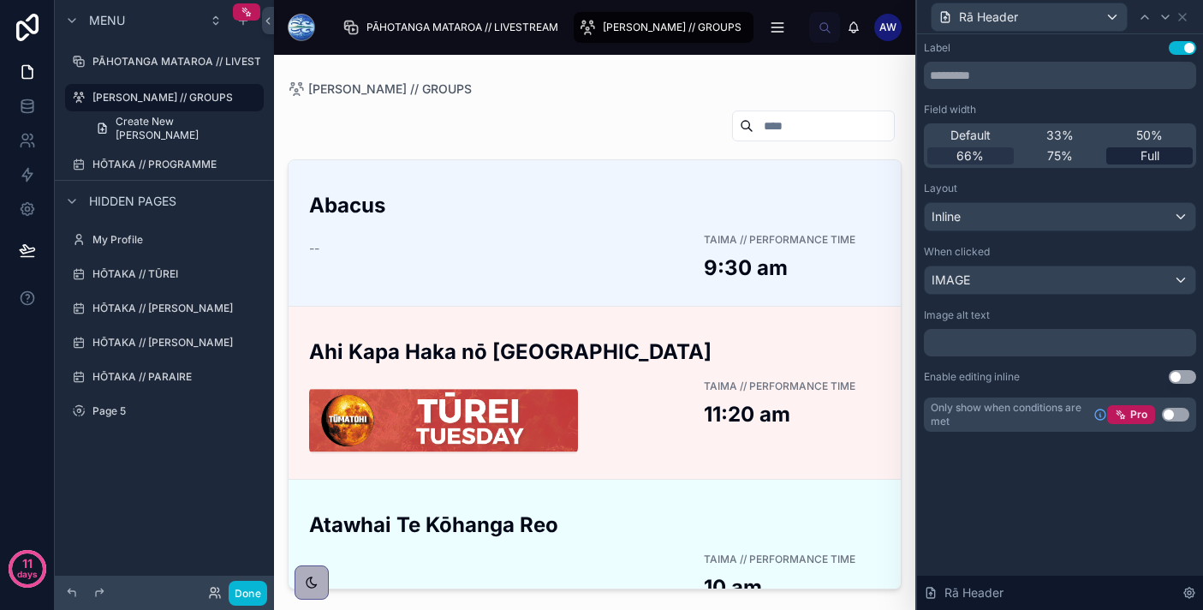
click at [1160, 148] on div "Full" at bounding box center [1149, 155] width 86 height 17
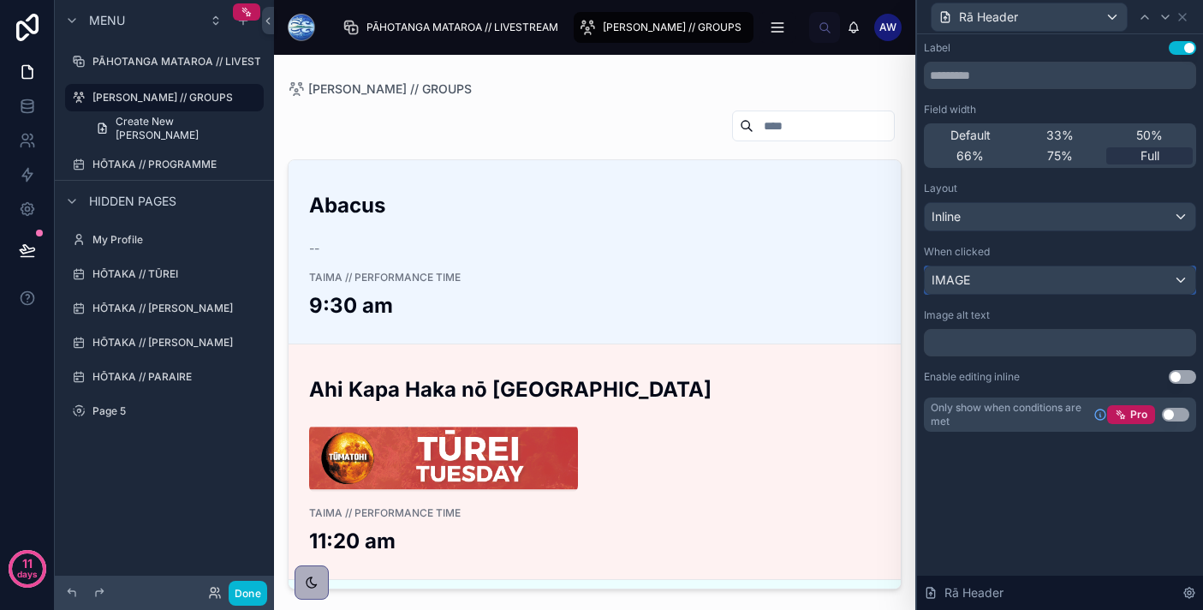
click at [975, 279] on div "IMAGE" at bounding box center [1060, 279] width 271 height 27
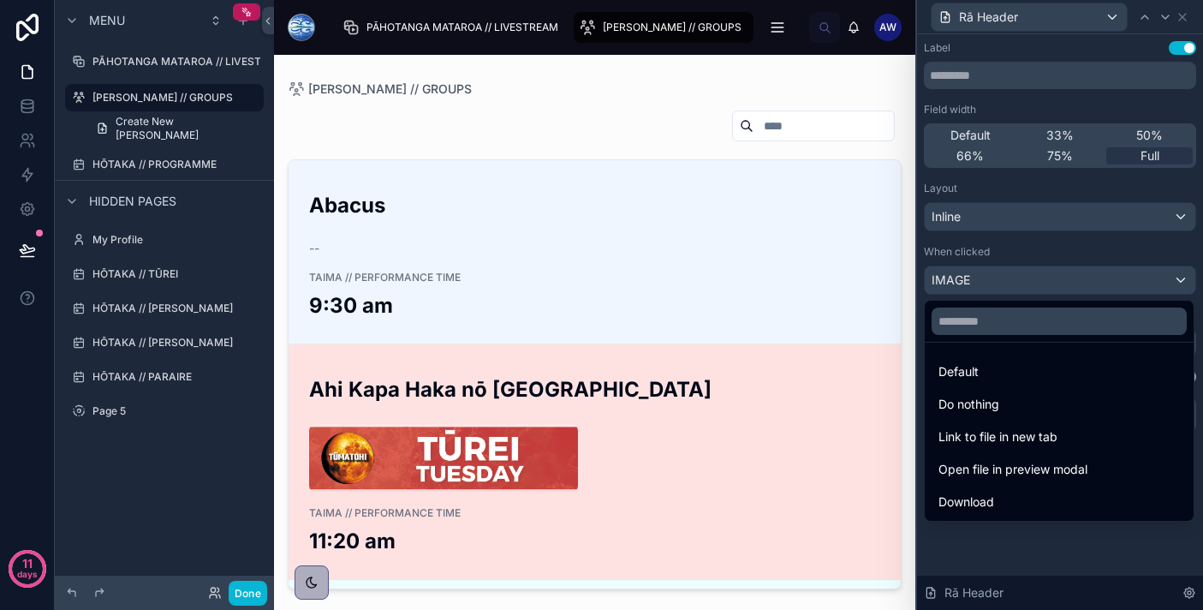
click at [661, 384] on h2 "Ahi Kapa Haka nō [GEOGRAPHIC_DATA]" at bounding box center [594, 389] width 571 height 28
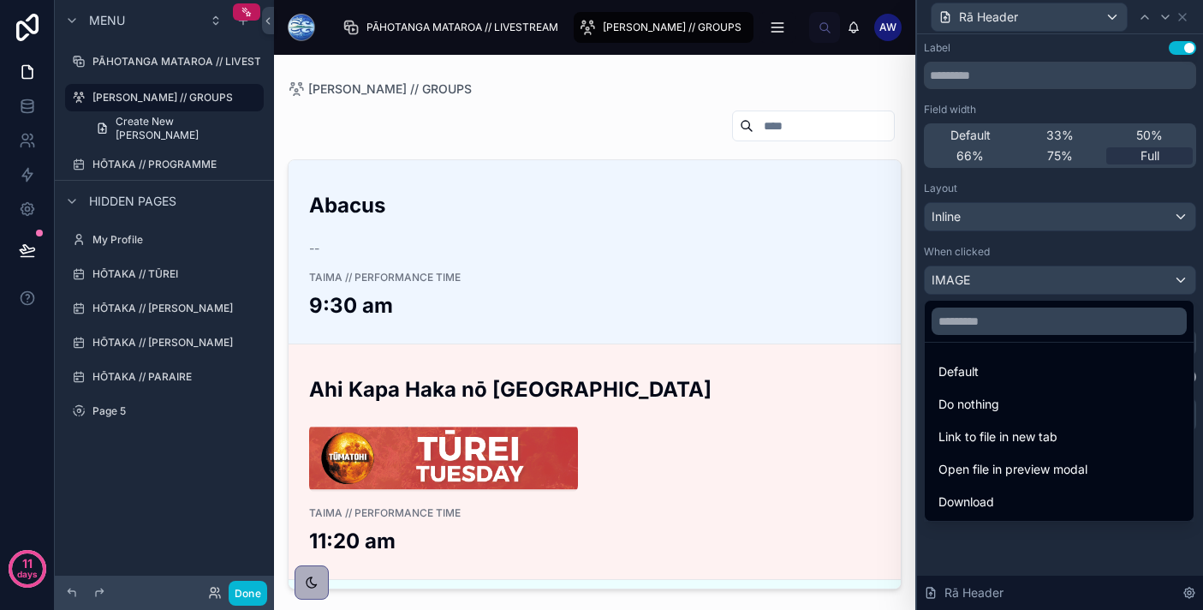
click at [1022, 245] on div at bounding box center [1060, 305] width 286 height 610
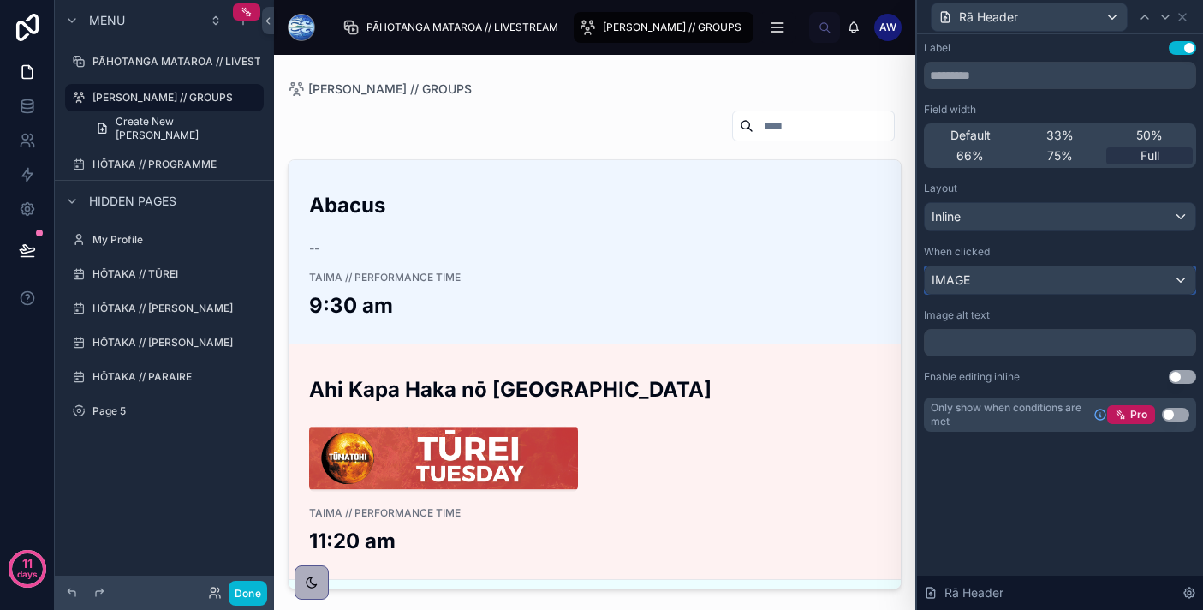
click at [998, 279] on div "IMAGE" at bounding box center [1060, 279] width 271 height 27
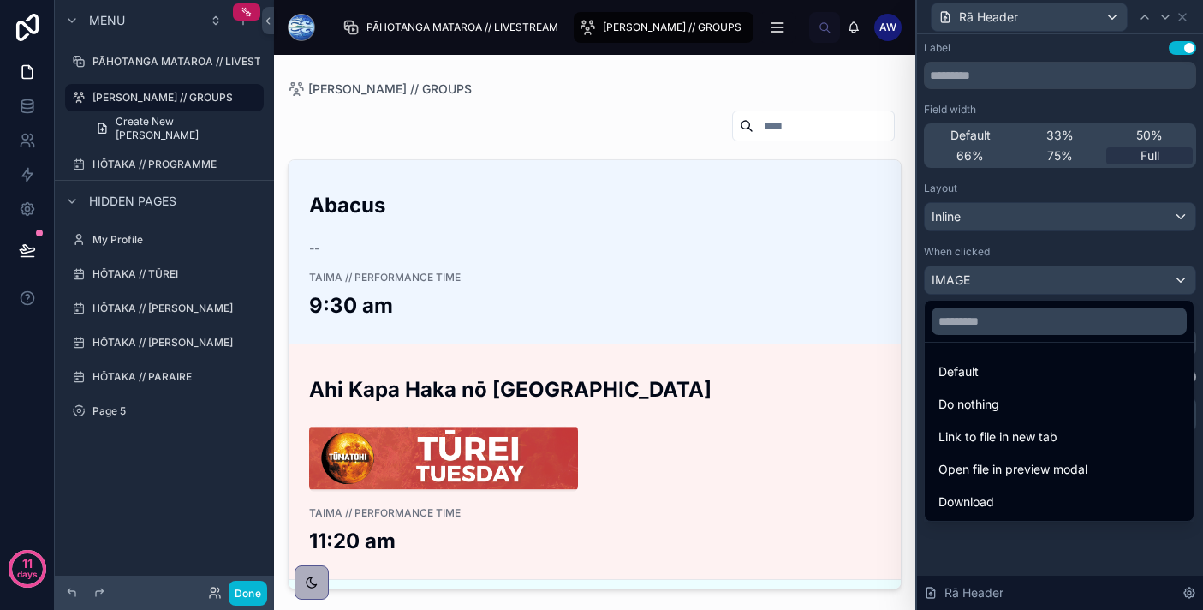
click at [1007, 242] on div at bounding box center [1060, 305] width 286 height 610
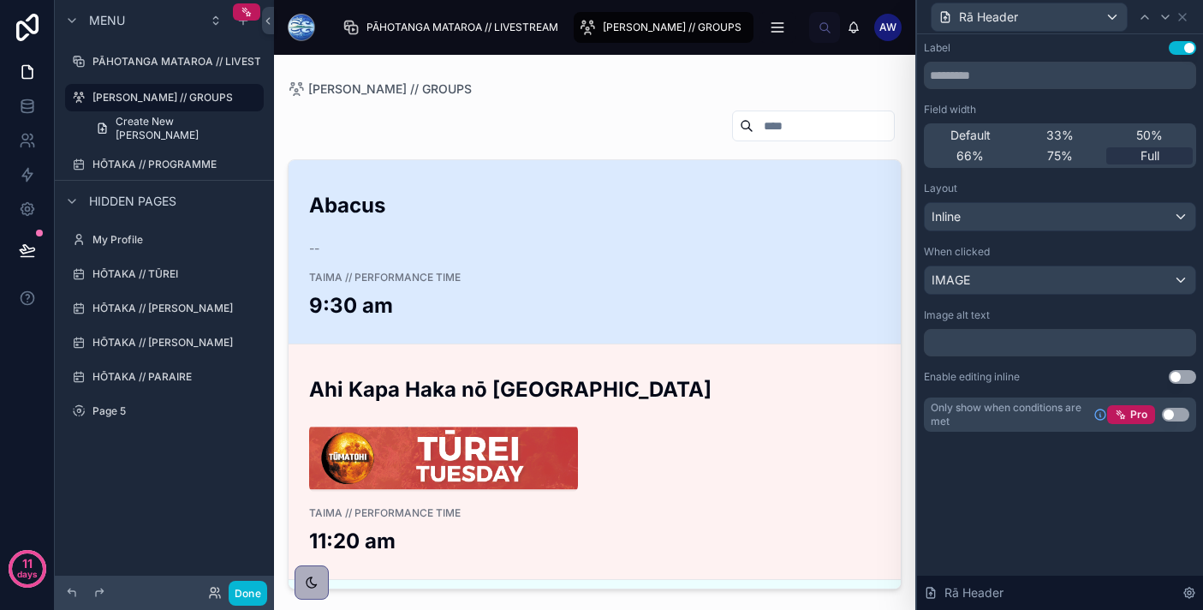
click at [754, 272] on div "Abacus -- TAIMA // PERFORMANCE TIME 9:30 am" at bounding box center [594, 251] width 571 height 135
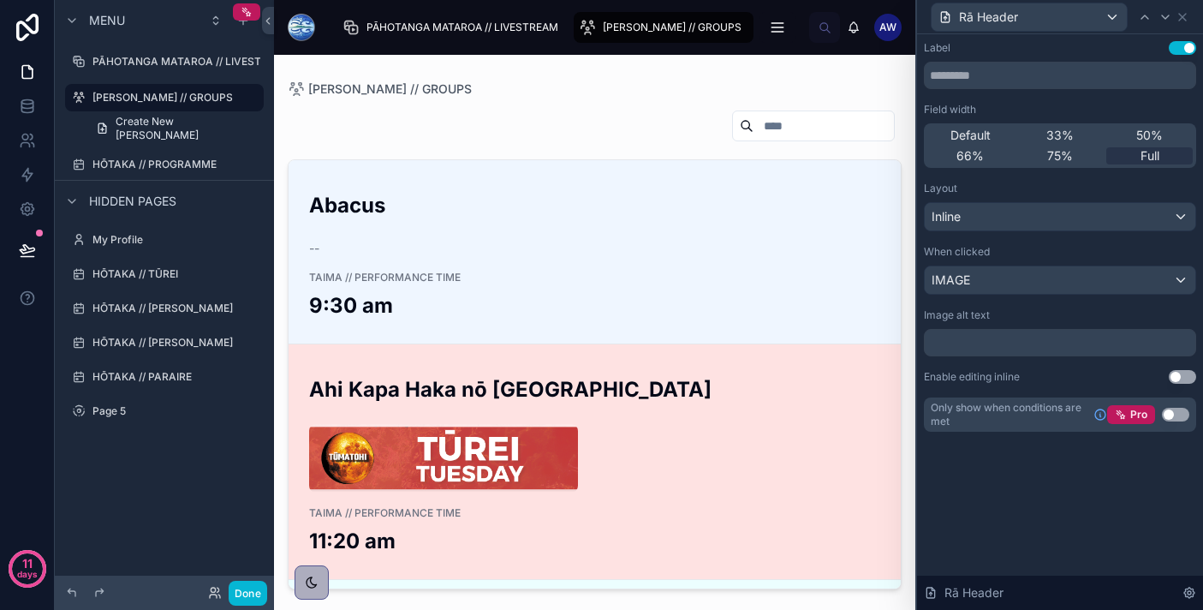
click at [726, 414] on div "[PERSON_NAME] TAIMA // PERFORMANCE TIME 11:20 am" at bounding box center [594, 461] width 571 height 187
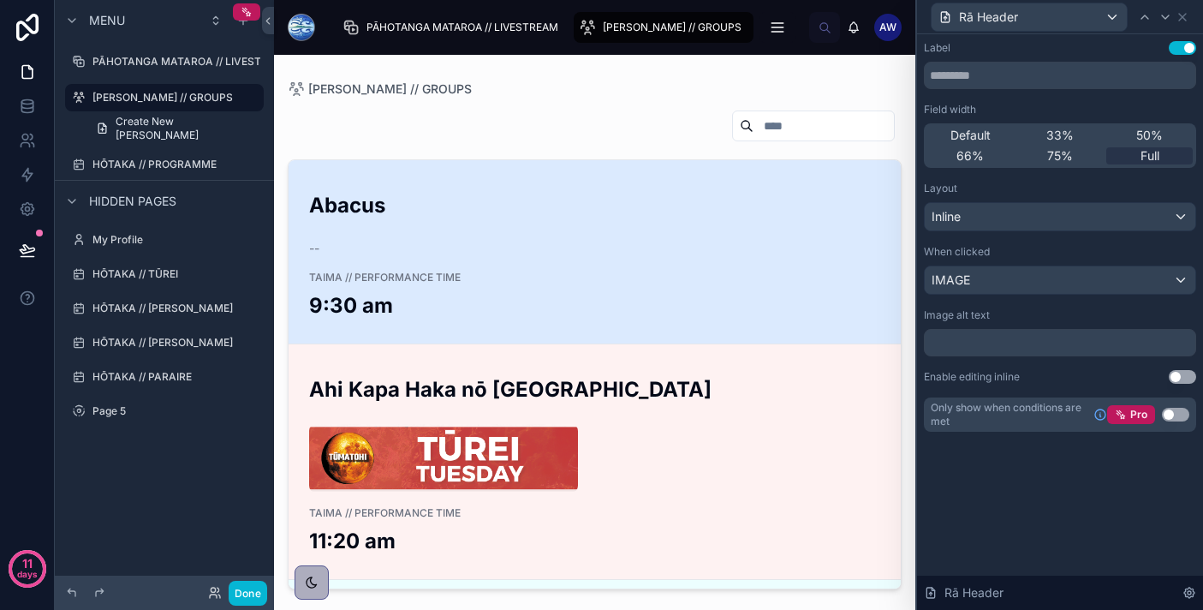
click at [721, 301] on div "Abacus -- TAIMA // PERFORMANCE TIME 9:30 am" at bounding box center [594, 251] width 571 height 135
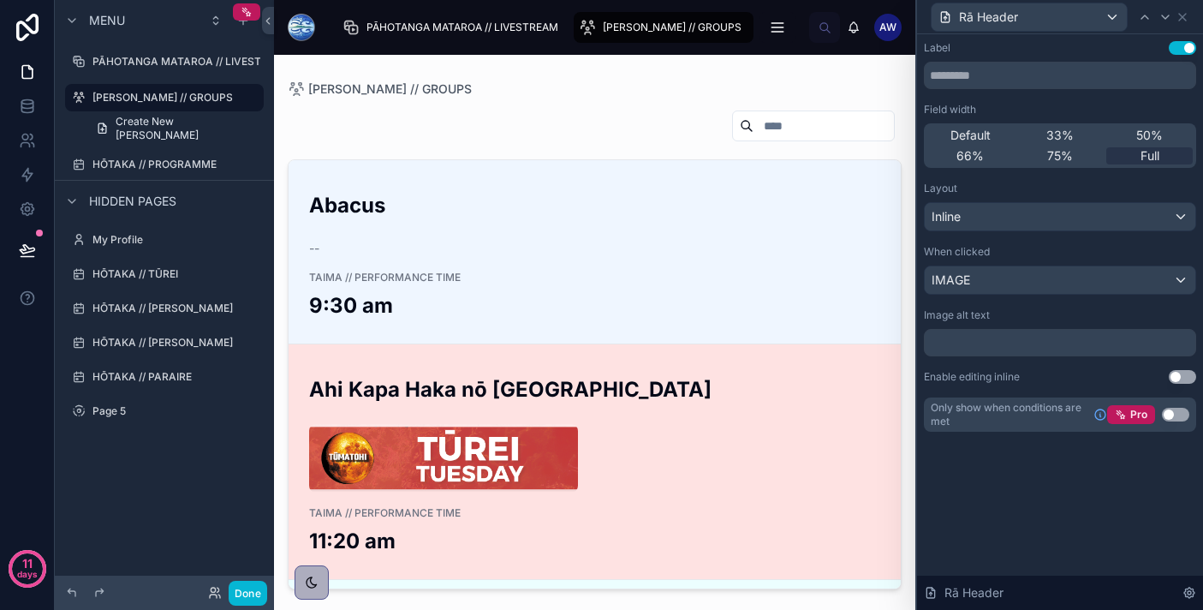
click at [643, 448] on div at bounding box center [594, 458] width 571 height 69
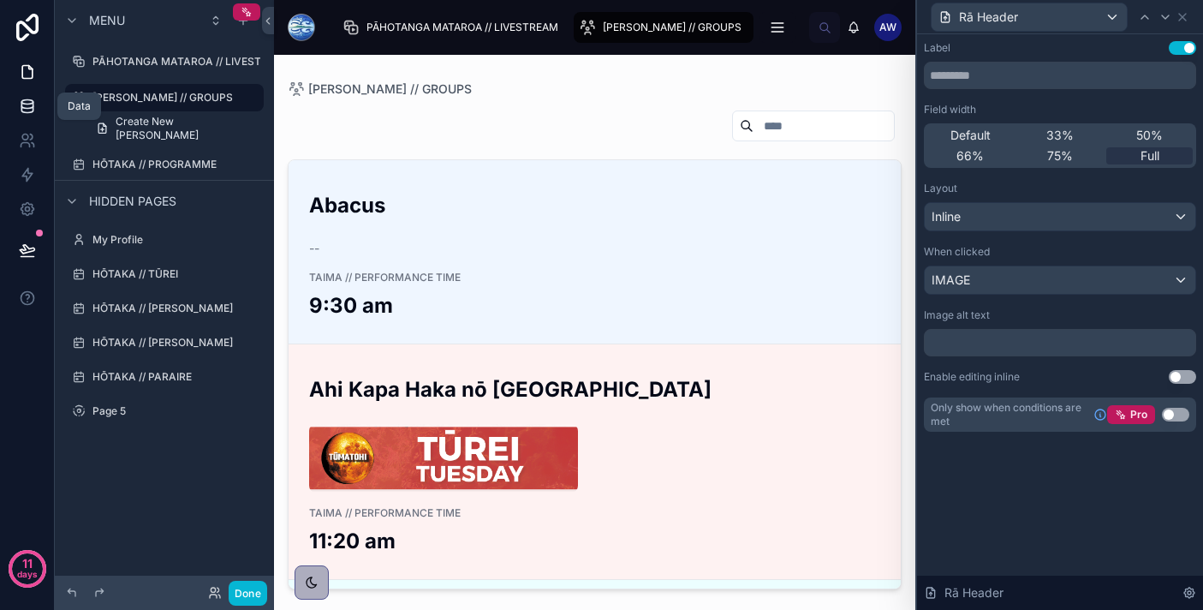
click at [27, 102] on icon at bounding box center [27, 106] width 17 height 17
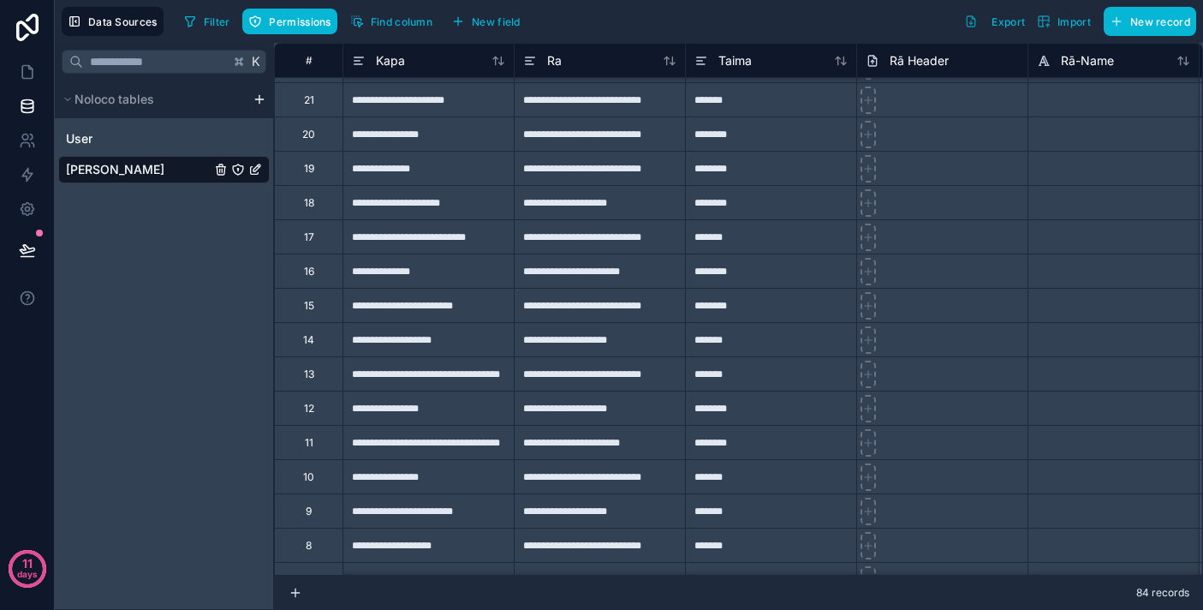
scroll to position [2380, 0]
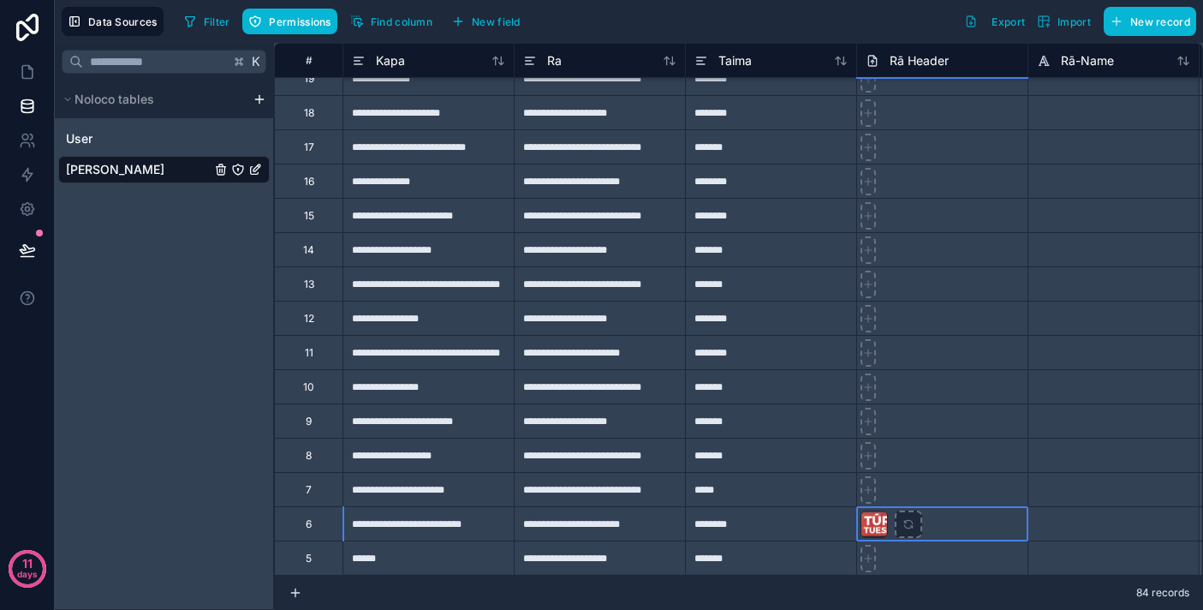
click at [913, 527] on icon at bounding box center [908, 524] width 12 height 12
type input "**********"
click at [21, 242] on icon at bounding box center [27, 249] width 17 height 17
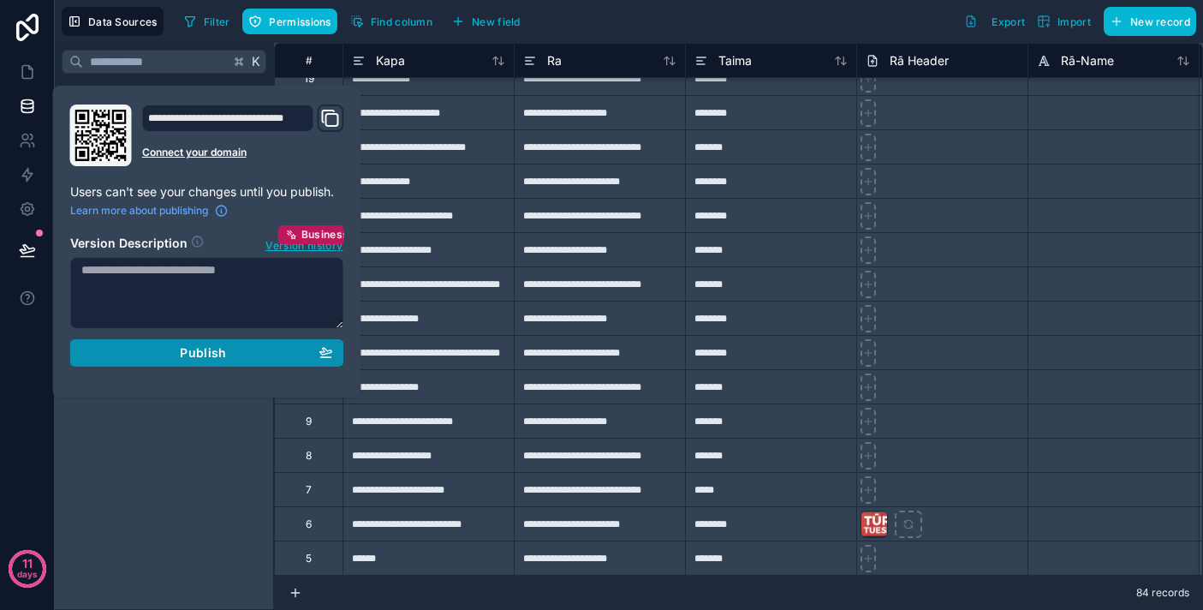
click at [229, 343] on button "Publish" at bounding box center [207, 352] width 274 height 27
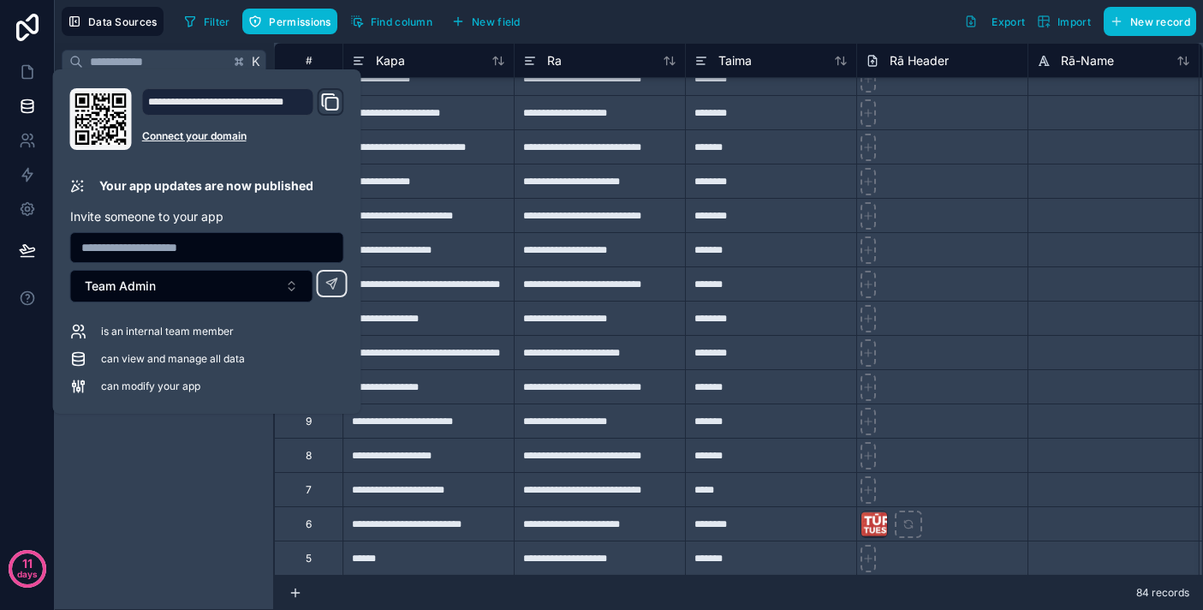
click at [956, 523] on div at bounding box center [941, 523] width 171 height 34
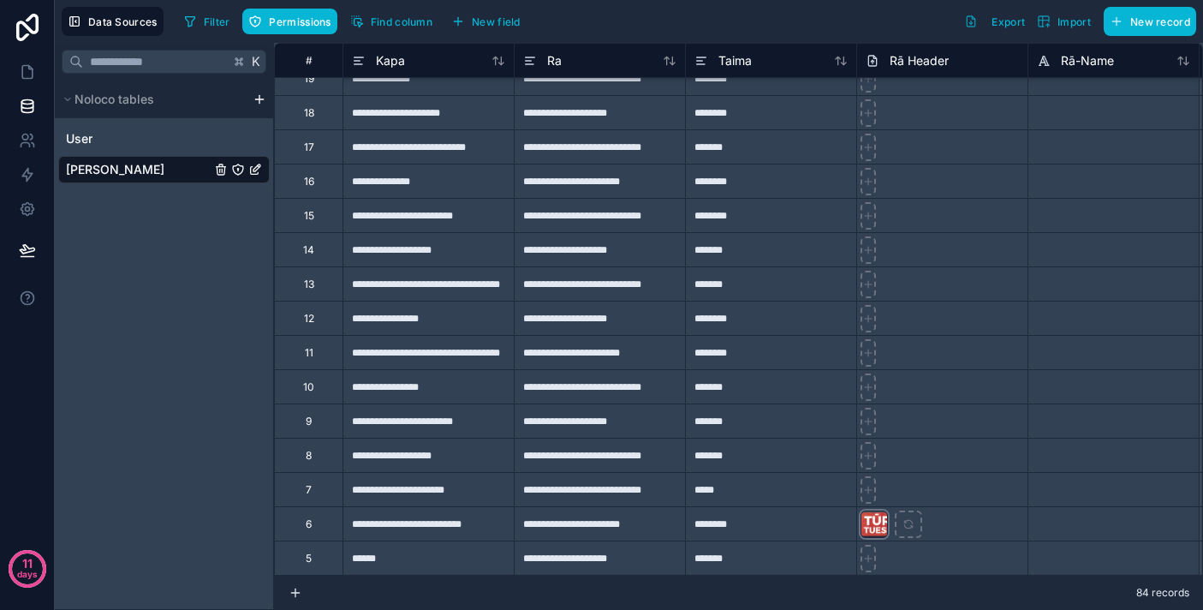
click at [873, 524] on div at bounding box center [874, 523] width 27 height 27
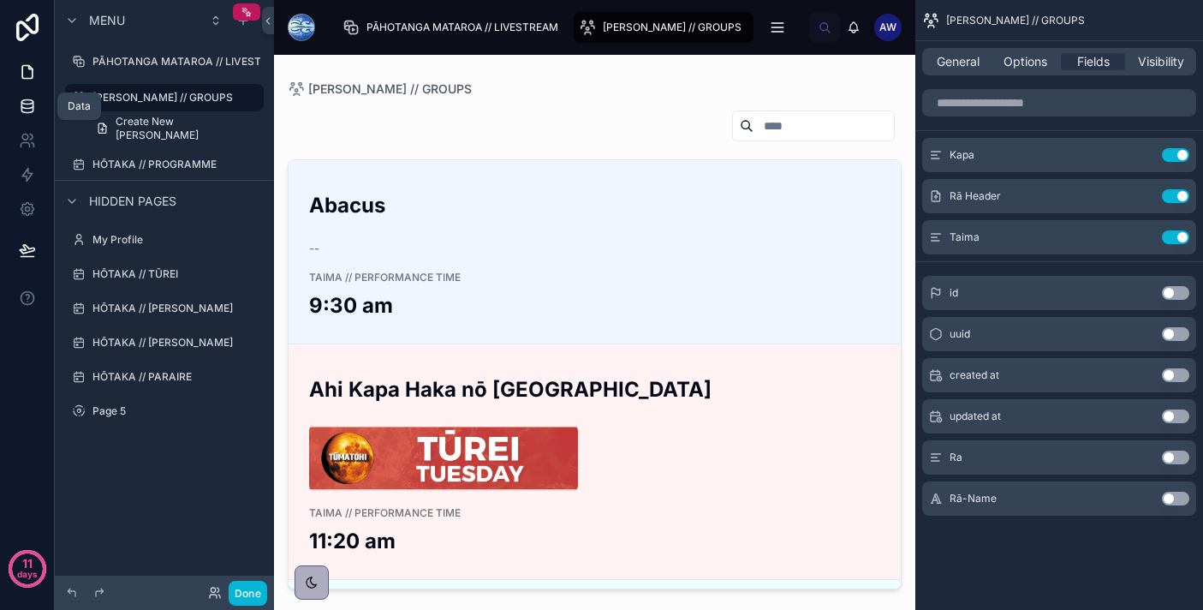
click at [20, 116] on link at bounding box center [27, 106] width 54 height 34
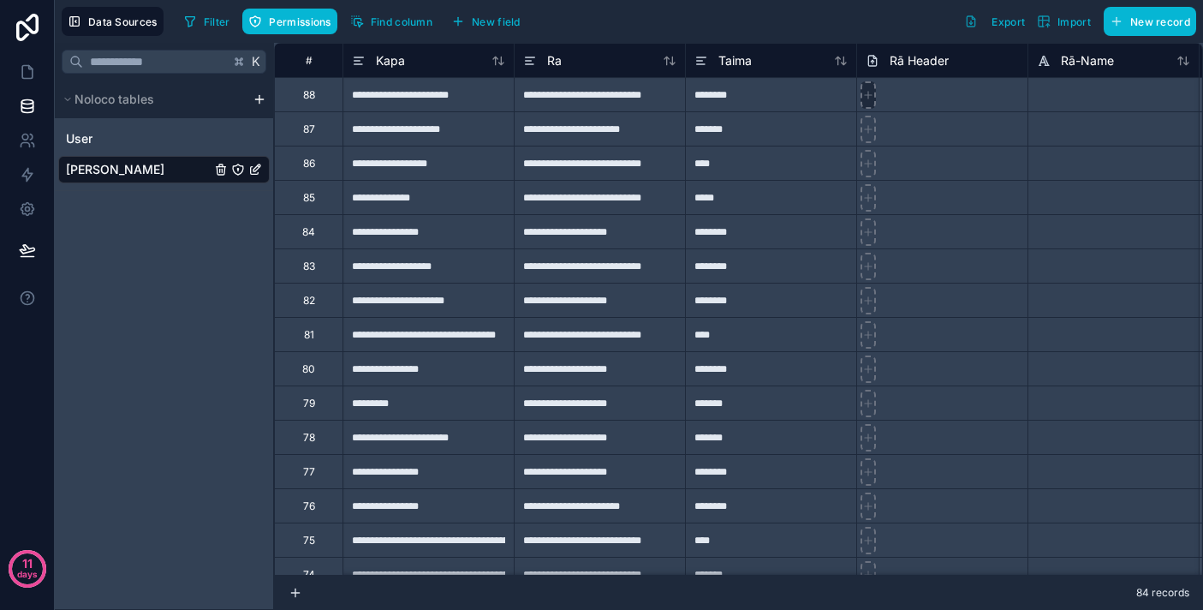
click at [872, 93] on icon at bounding box center [868, 95] width 12 height 12
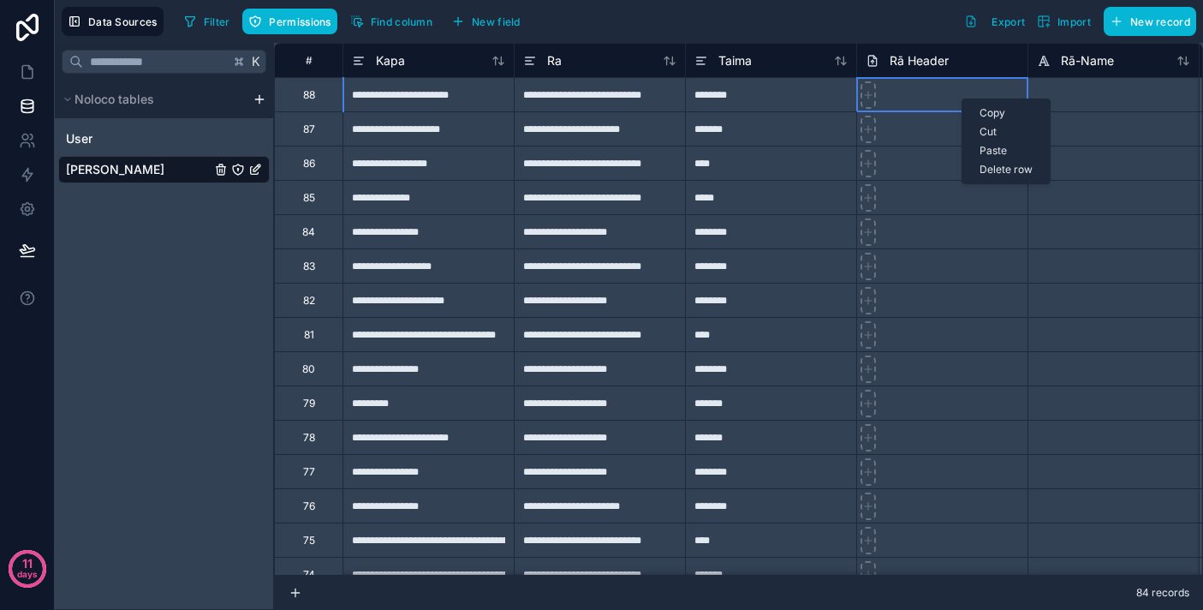
click at [933, 98] on div at bounding box center [941, 94] width 171 height 34
click at [918, 60] on span "Rā Header" at bounding box center [919, 60] width 59 height 17
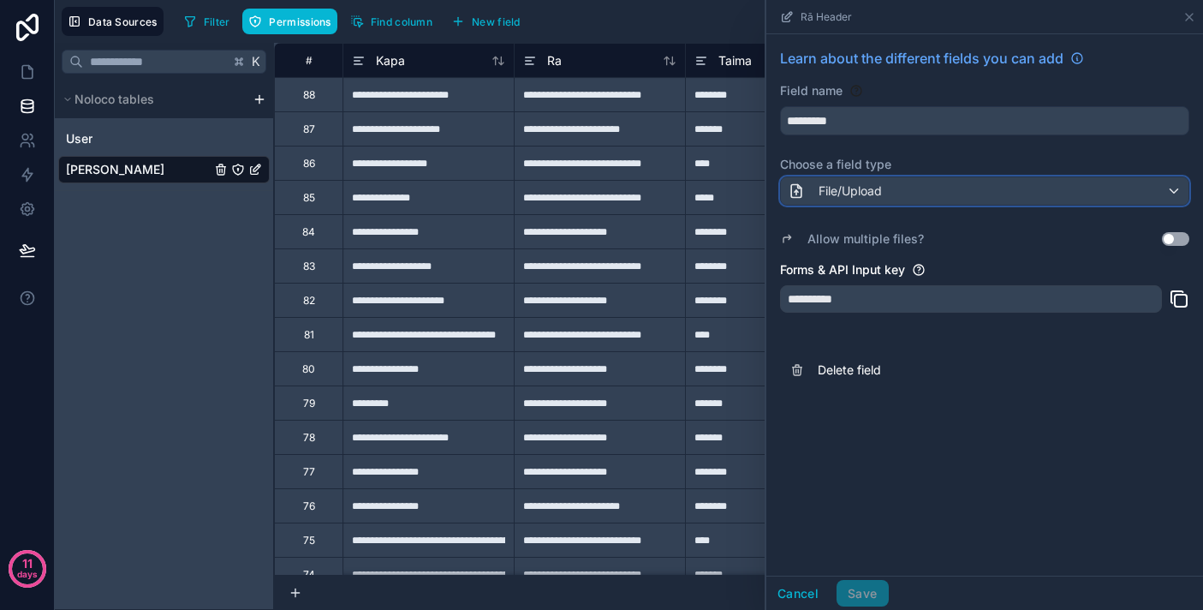
click at [928, 190] on div "File/Upload" at bounding box center [985, 190] width 408 height 27
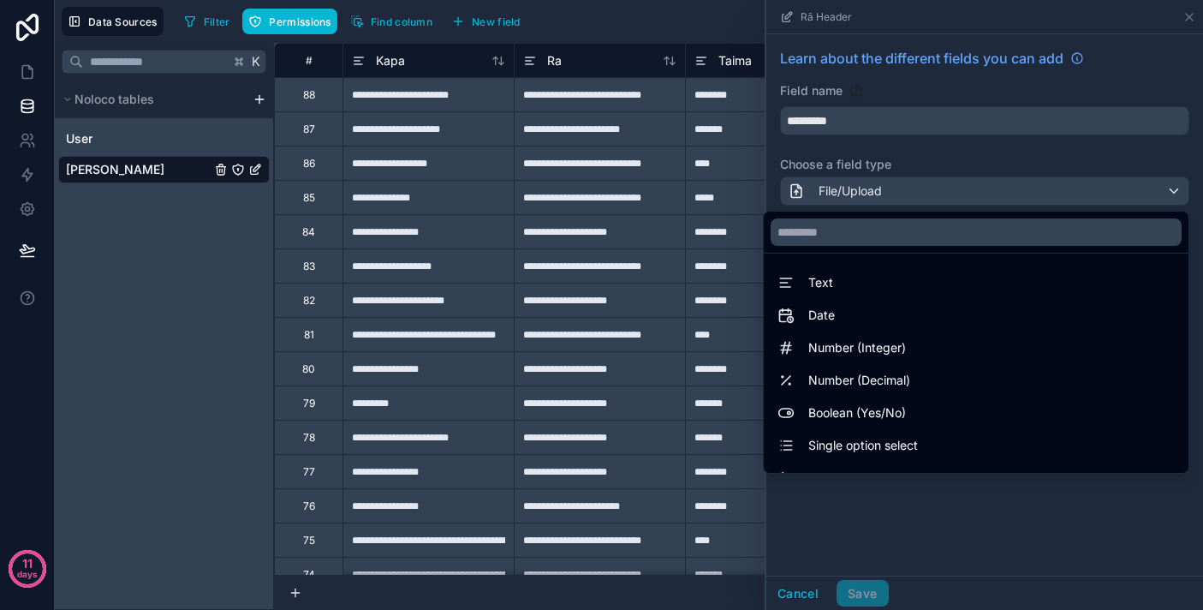
click at [697, 152] on div "****" at bounding box center [770, 163] width 171 height 34
click at [731, 162] on div "****" at bounding box center [770, 163] width 171 height 34
click at [1189, 15] on div at bounding box center [984, 305] width 437 height 610
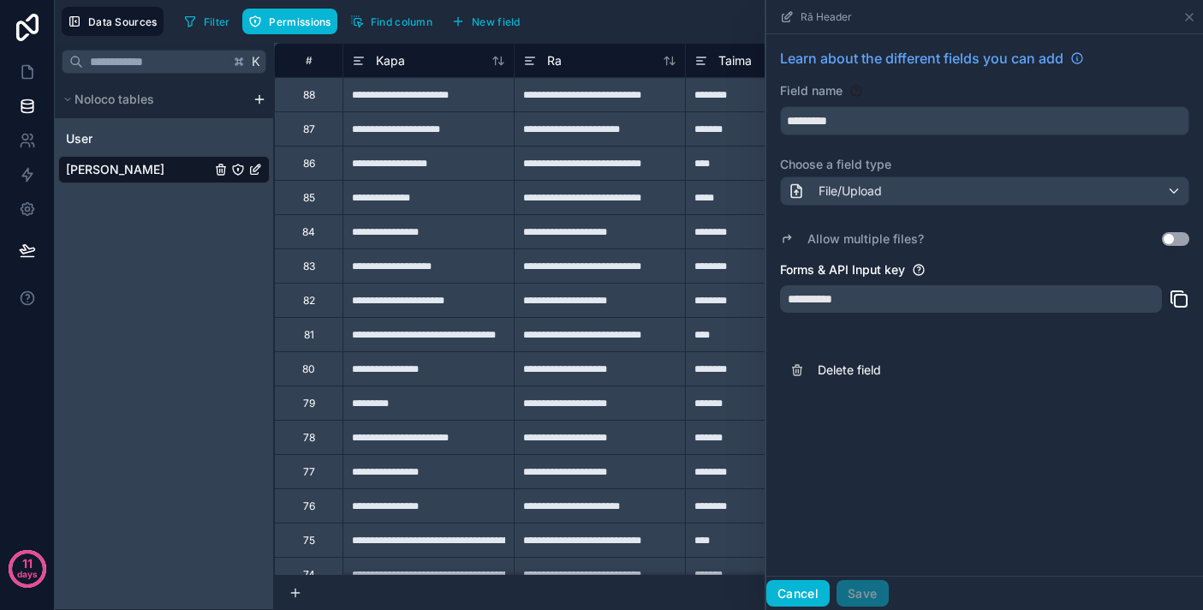
click at [788, 587] on button "Cancel" at bounding box center [797, 593] width 63 height 27
